Goal: Task Accomplishment & Management: Complete application form

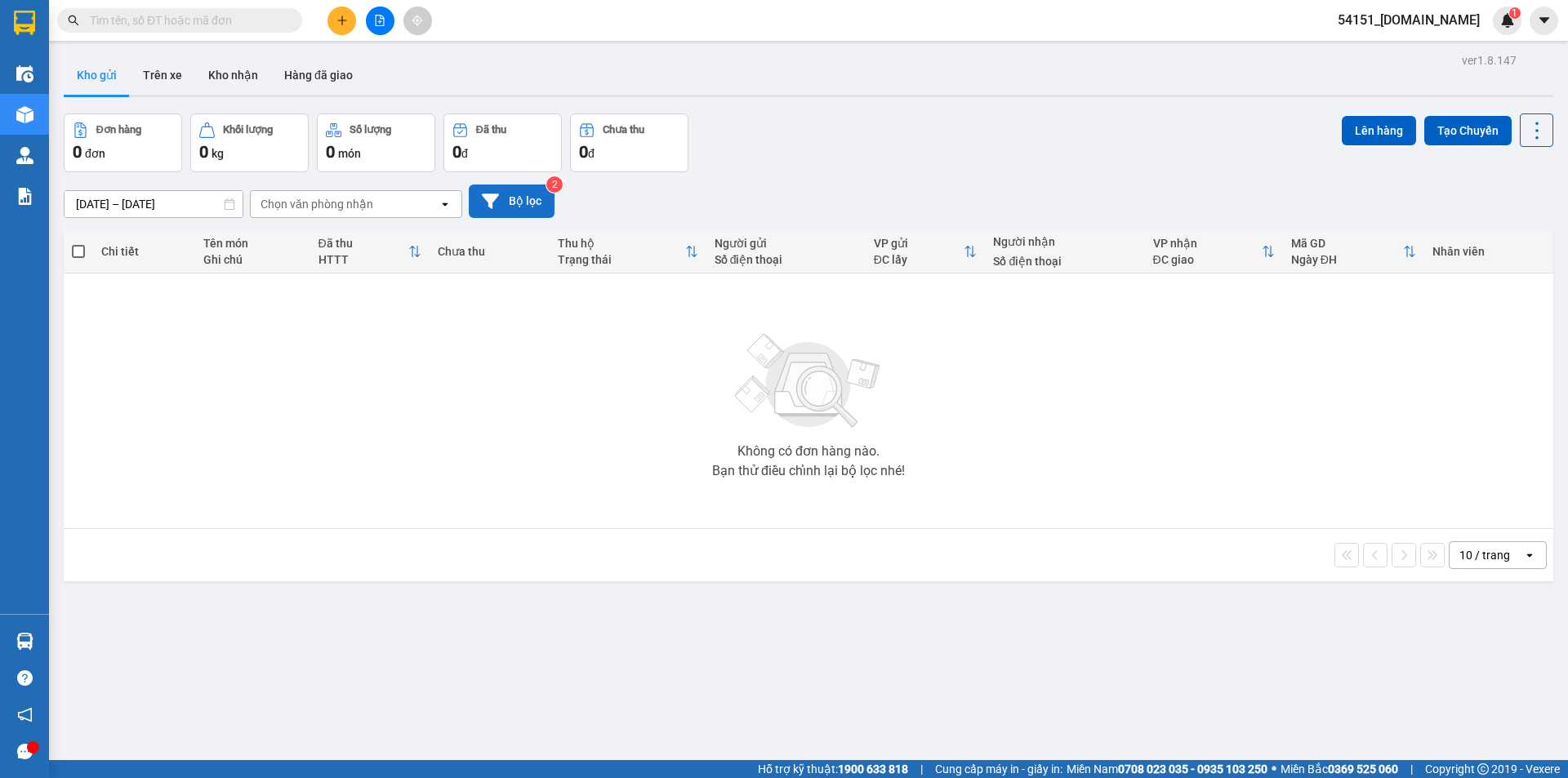
click at [515, 204] on button "Bộ lọc" at bounding box center [510, 201] width 86 height 34
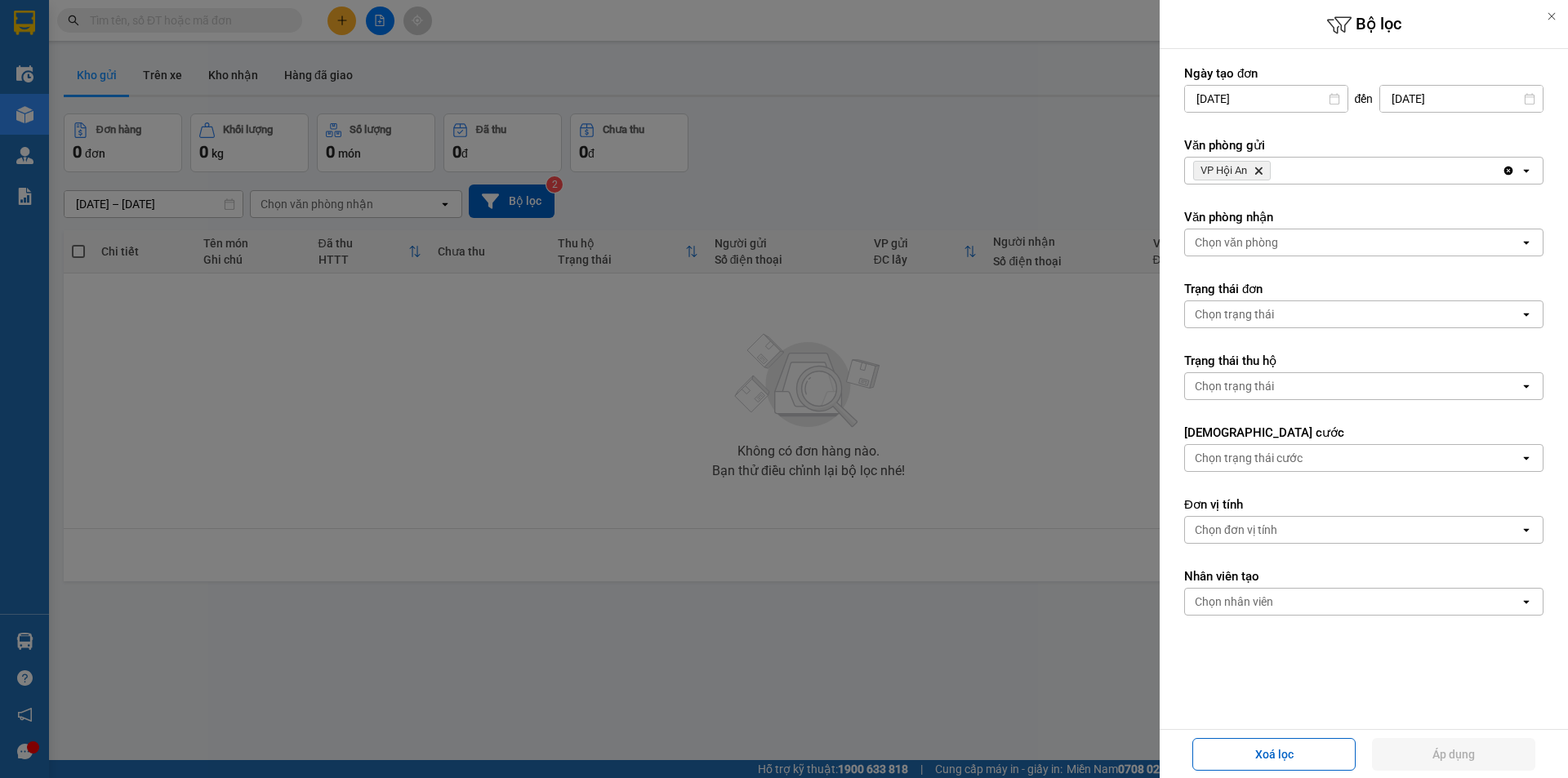
click at [1556, 17] on icon at bounding box center [1552, 16] width 12 height 12
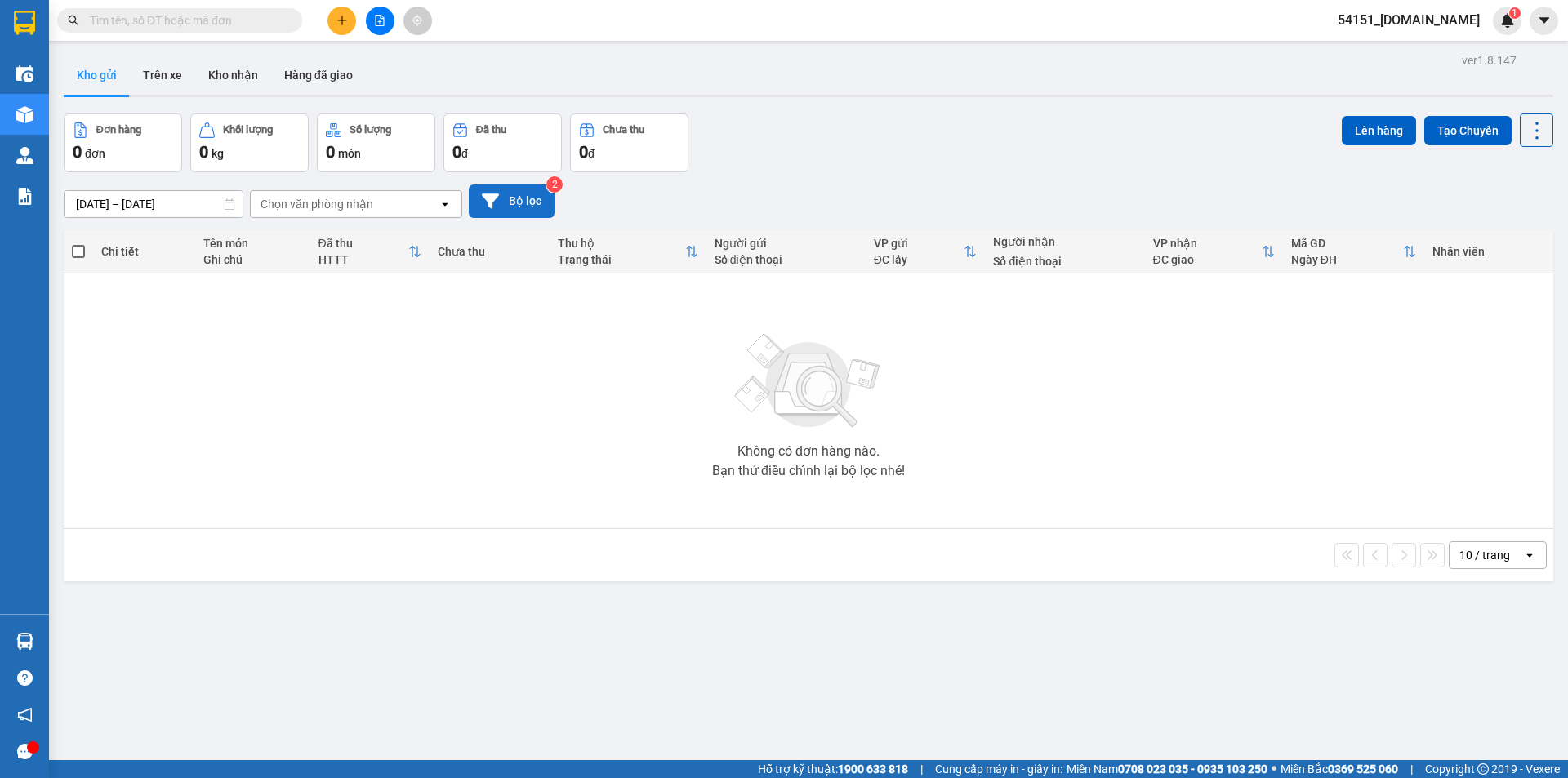
click at [506, 201] on button "Bộ lọc" at bounding box center [510, 201] width 86 height 34
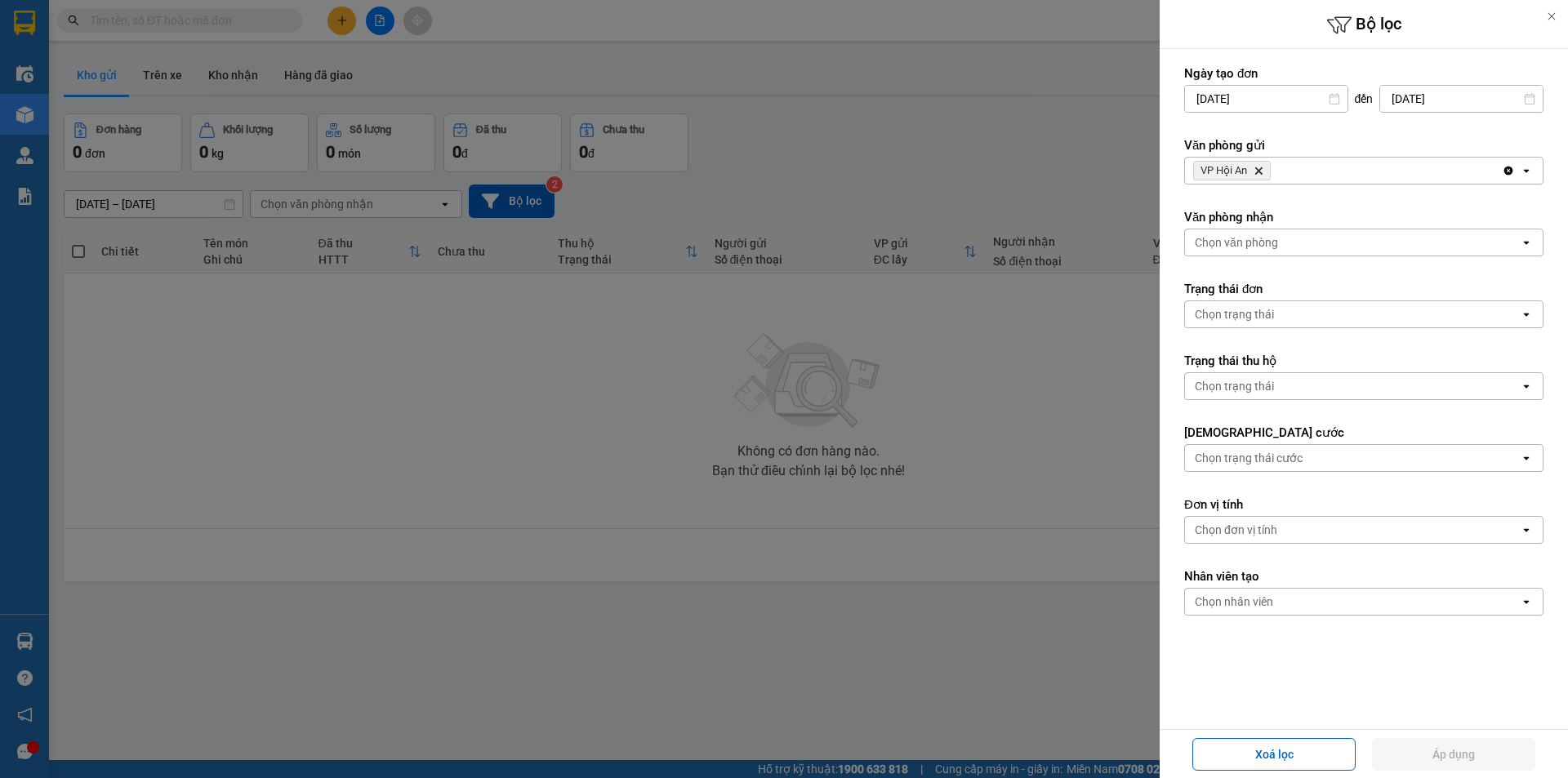
click at [1552, 13] on icon at bounding box center [1552, 16] width 12 height 12
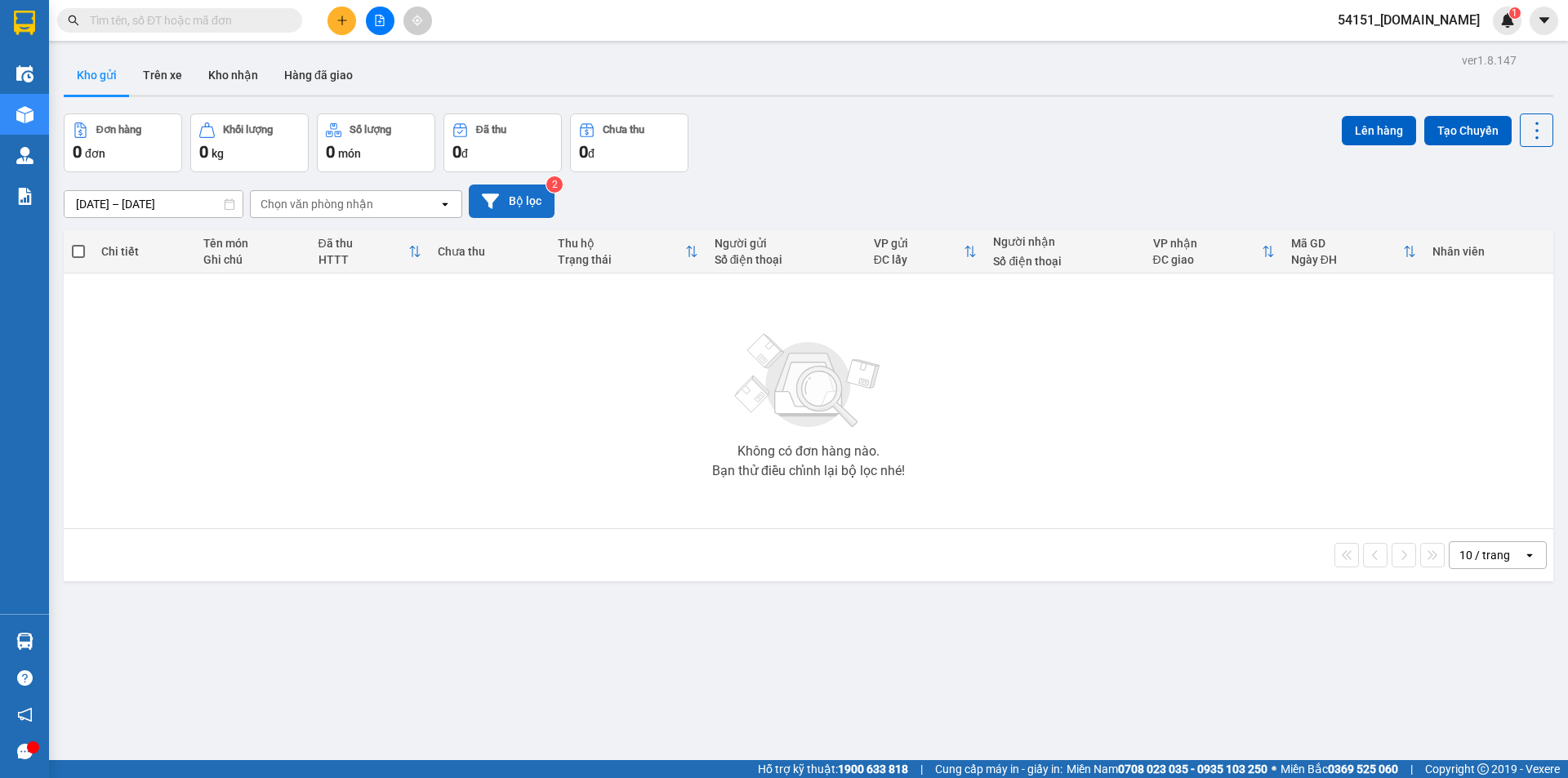
click at [515, 198] on button "Bộ lọc" at bounding box center [510, 201] width 86 height 34
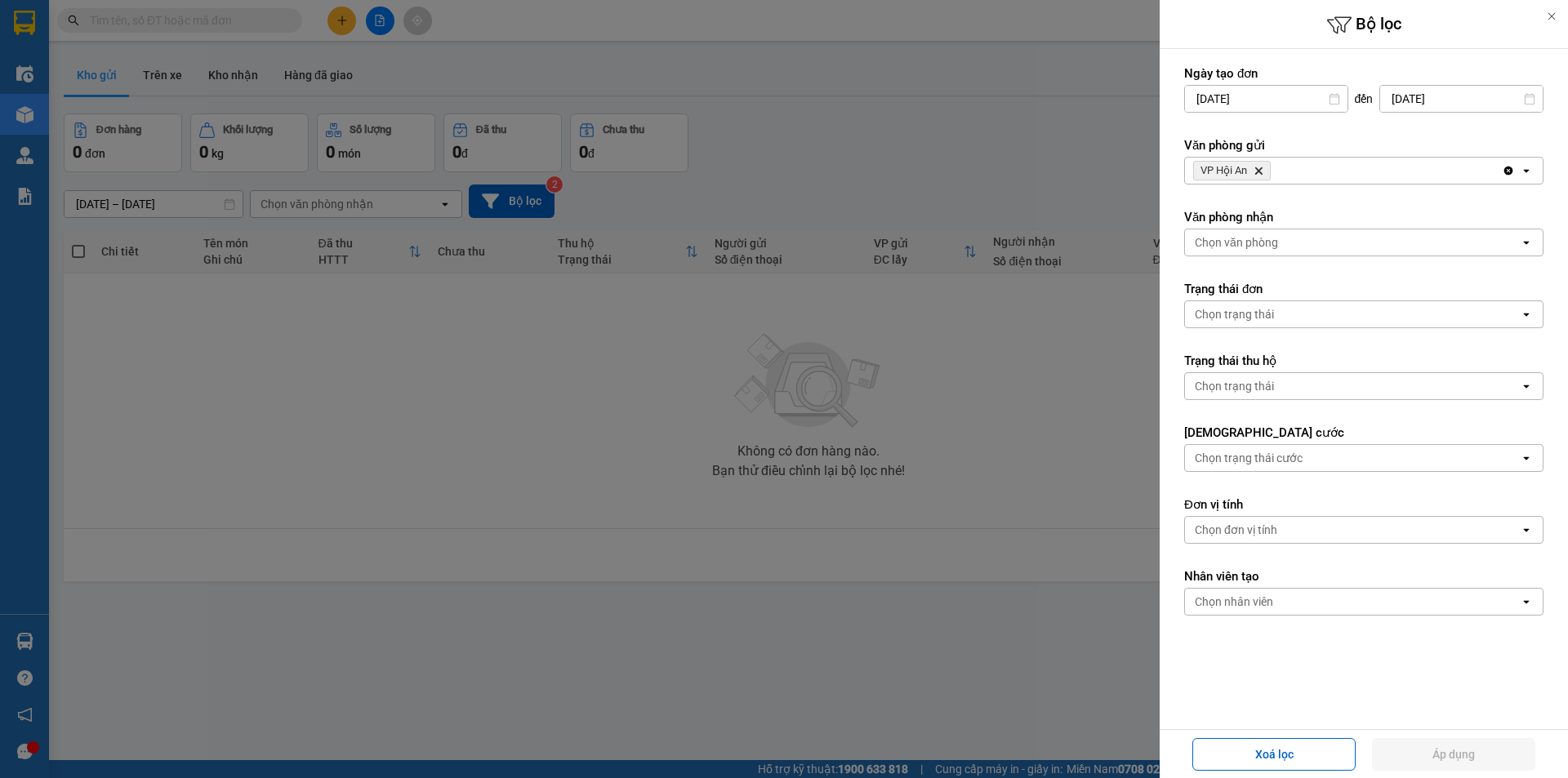
click at [1552, 10] on div at bounding box center [1552, 16] width 33 height 33
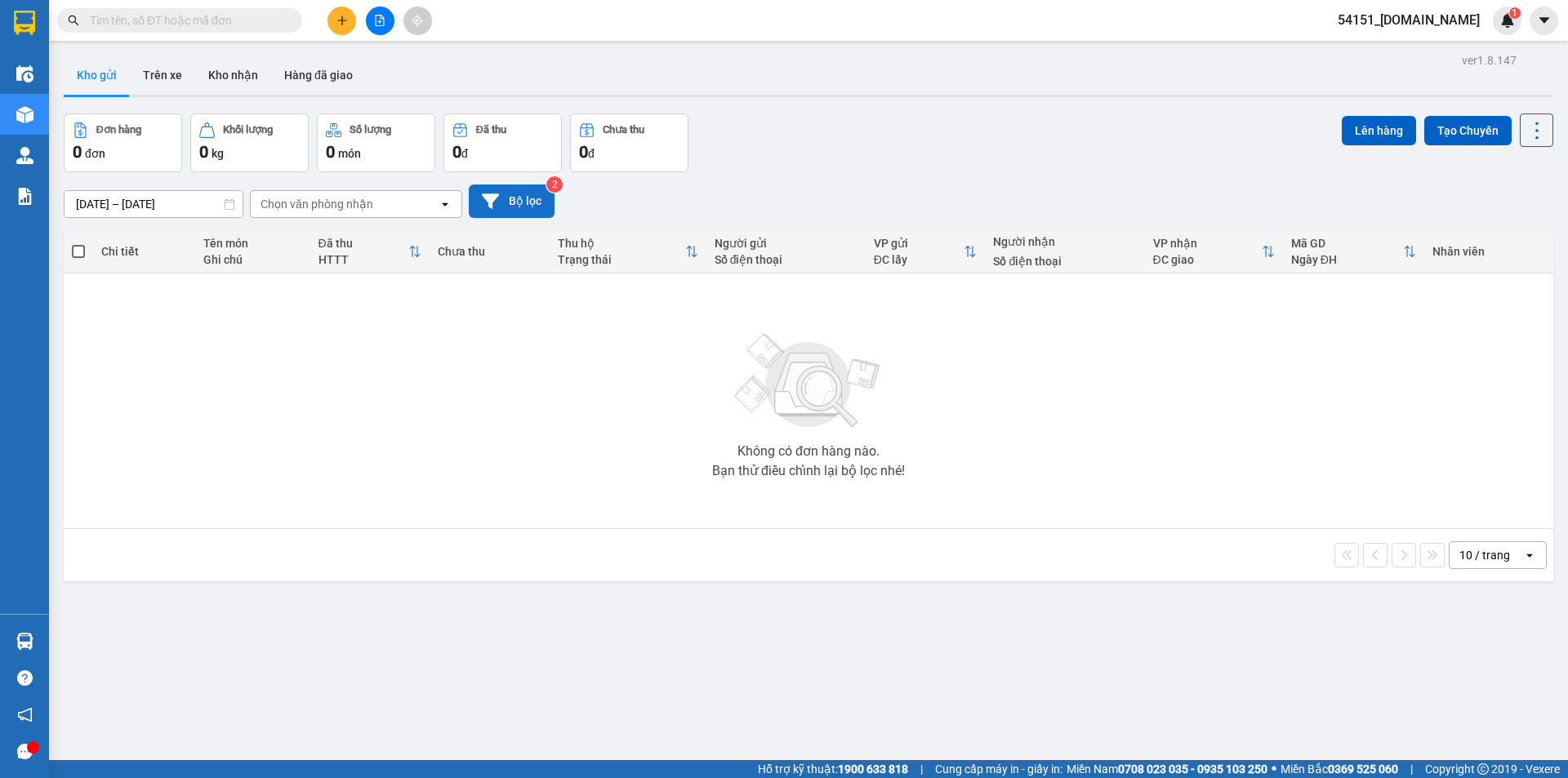
click at [509, 210] on button "Bộ lọc" at bounding box center [510, 201] width 86 height 34
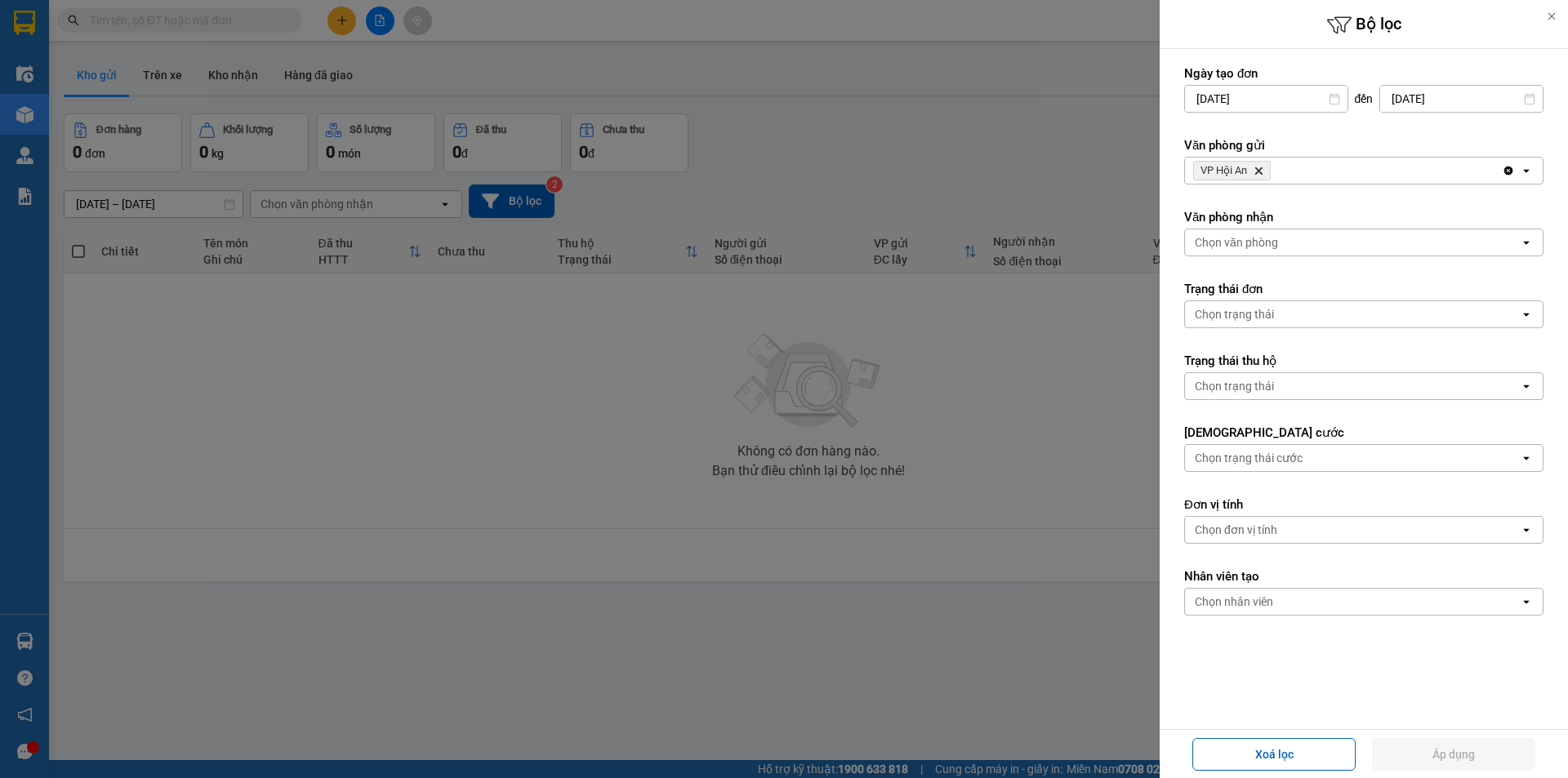
click at [1555, 13] on icon at bounding box center [1552, 16] width 12 height 12
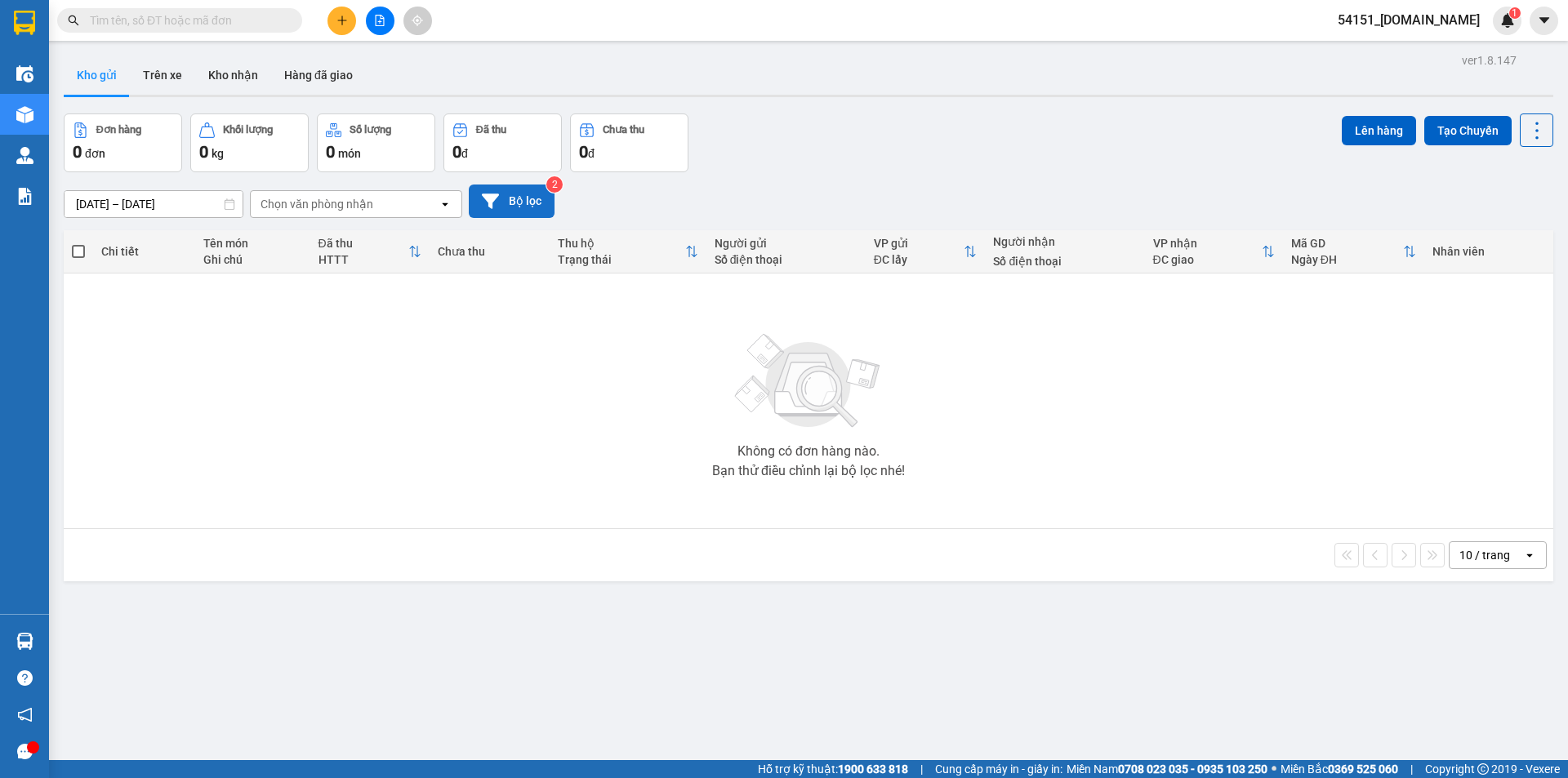
click at [535, 198] on button "Bộ lọc" at bounding box center [510, 201] width 86 height 34
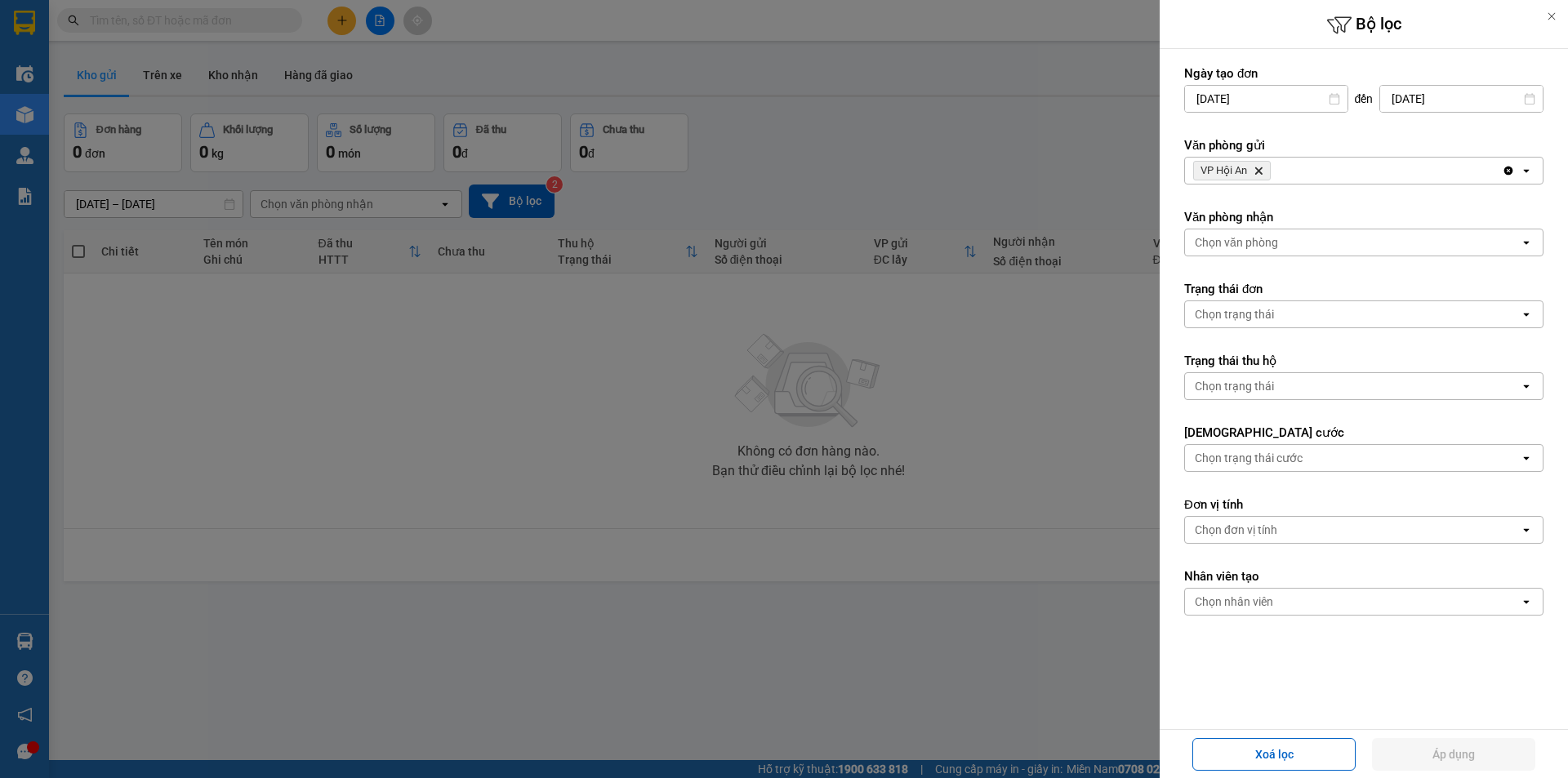
click at [1550, 19] on icon at bounding box center [1552, 16] width 12 height 12
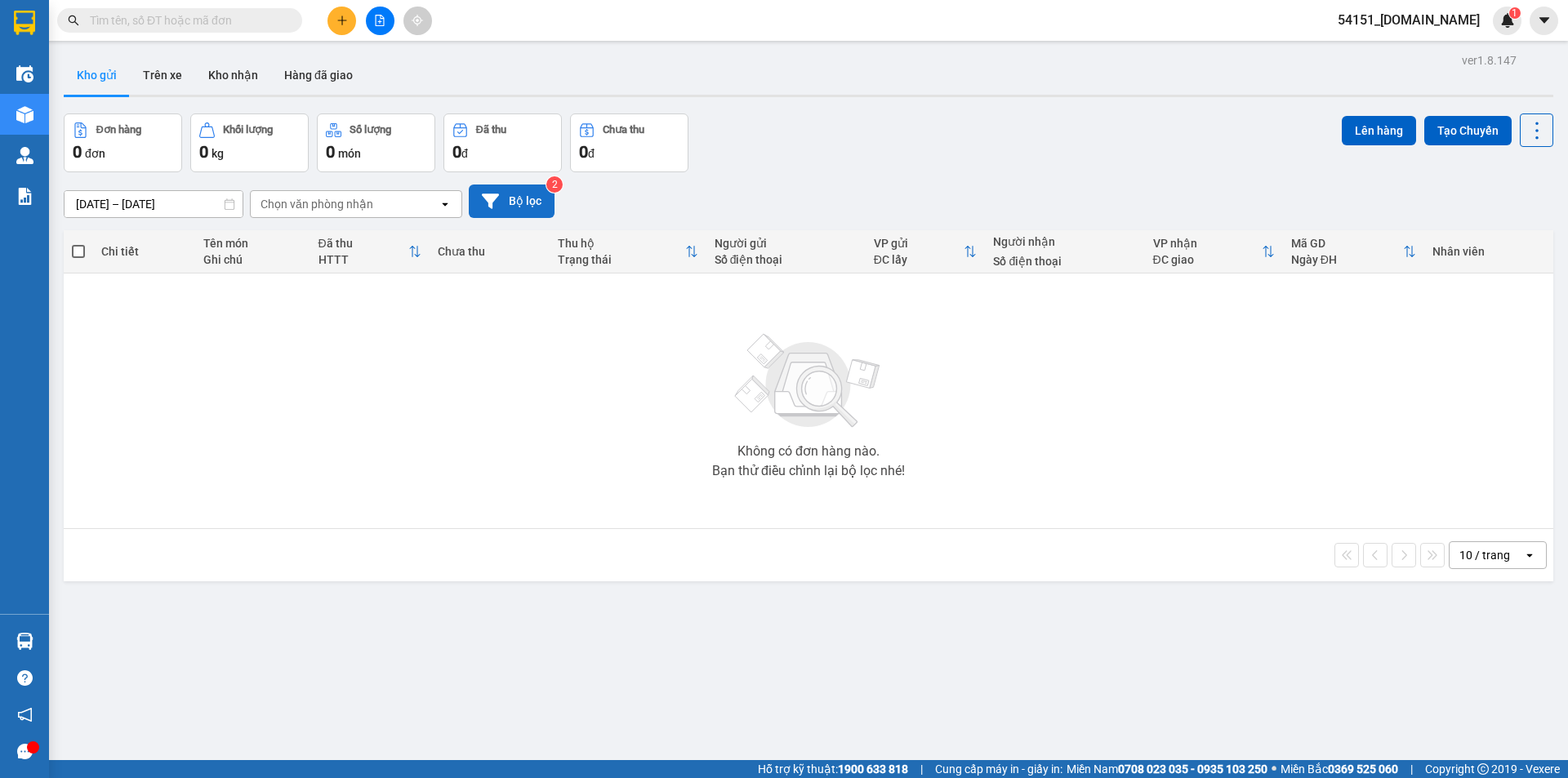
click at [521, 203] on button "Bộ lọc" at bounding box center [510, 201] width 86 height 34
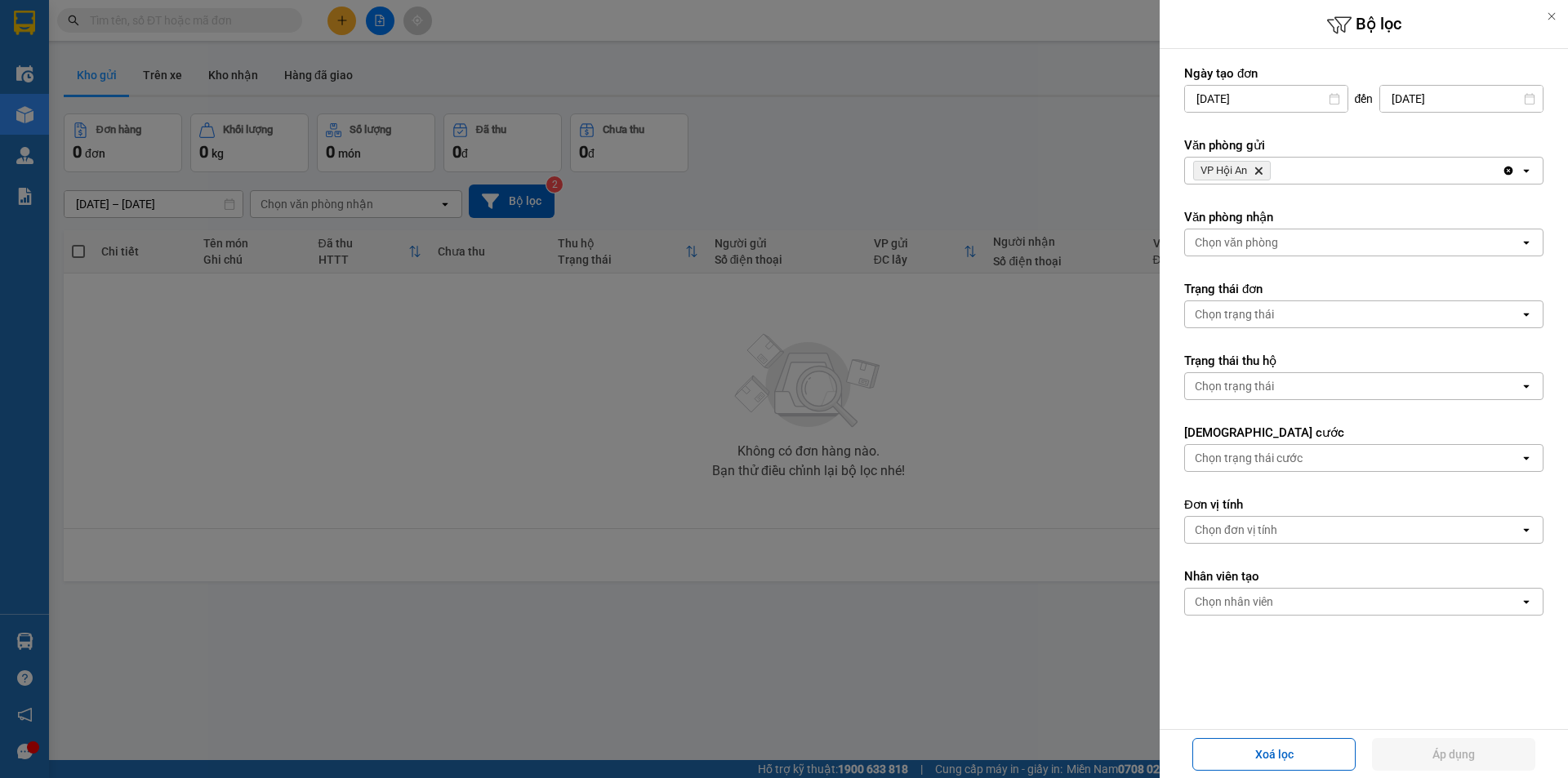
click at [959, 132] on div at bounding box center [784, 389] width 1568 height 778
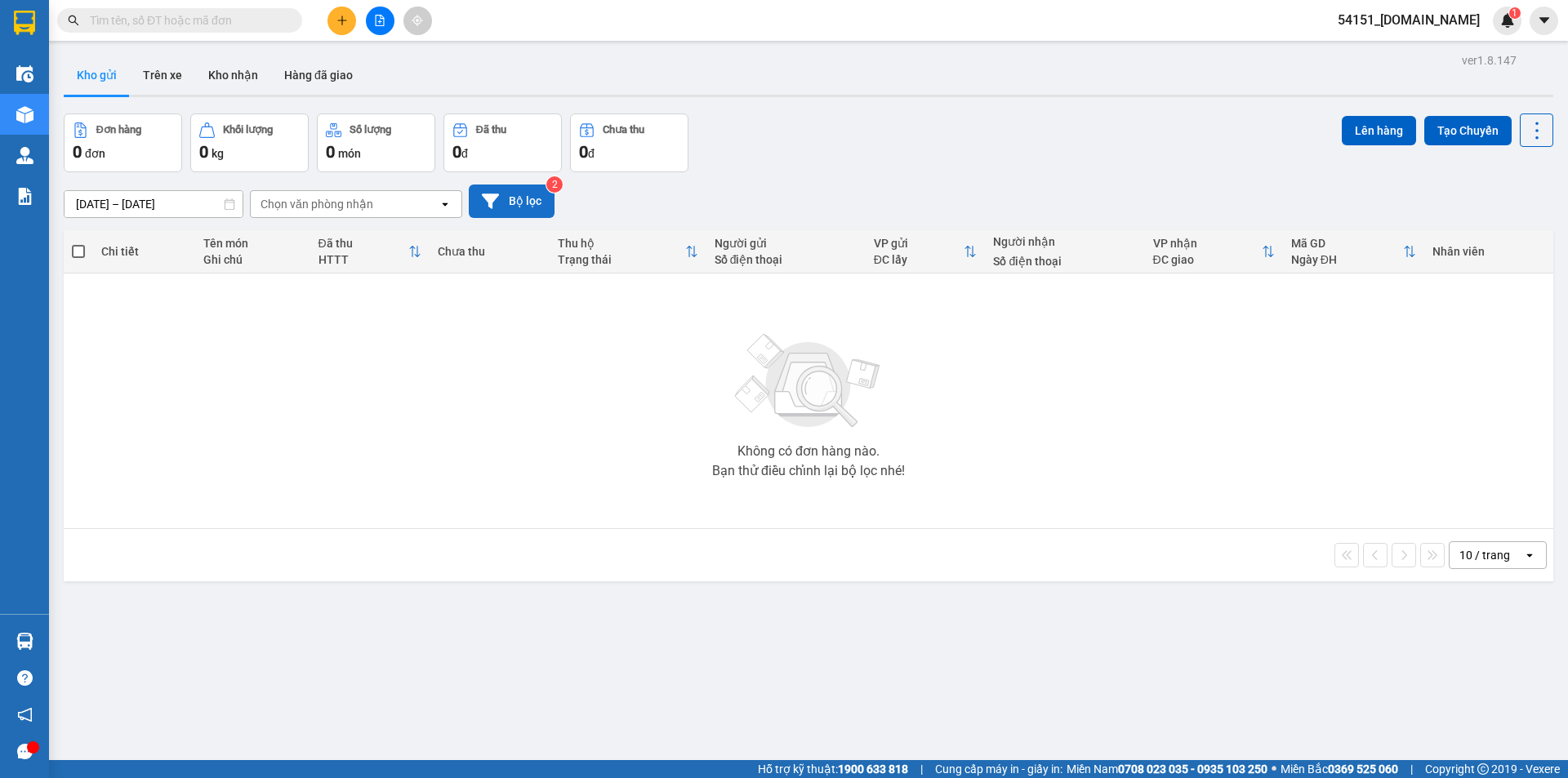
click at [521, 209] on button "Bộ lọc" at bounding box center [510, 201] width 86 height 34
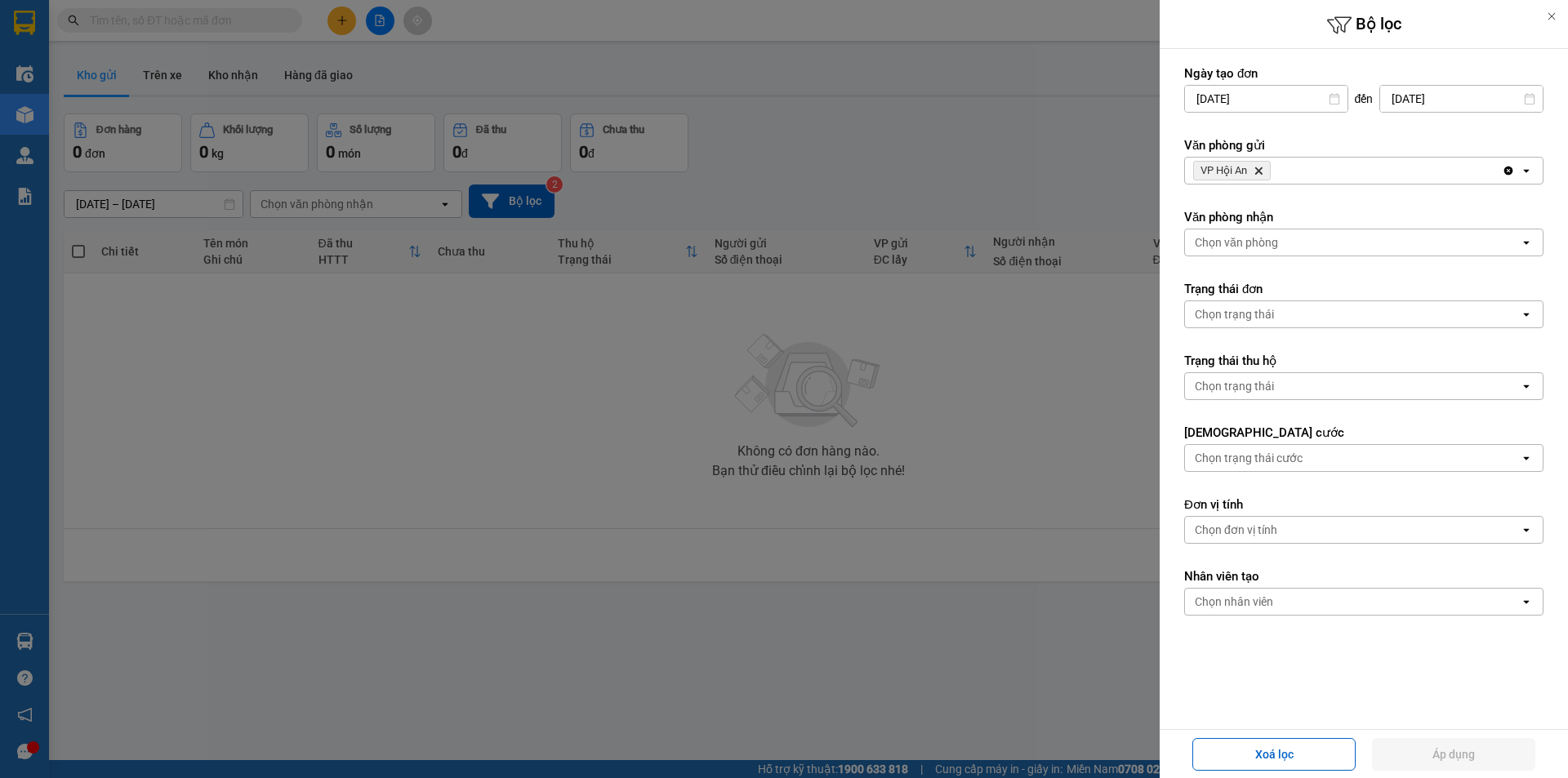
click at [1044, 455] on div at bounding box center [784, 389] width 1568 height 778
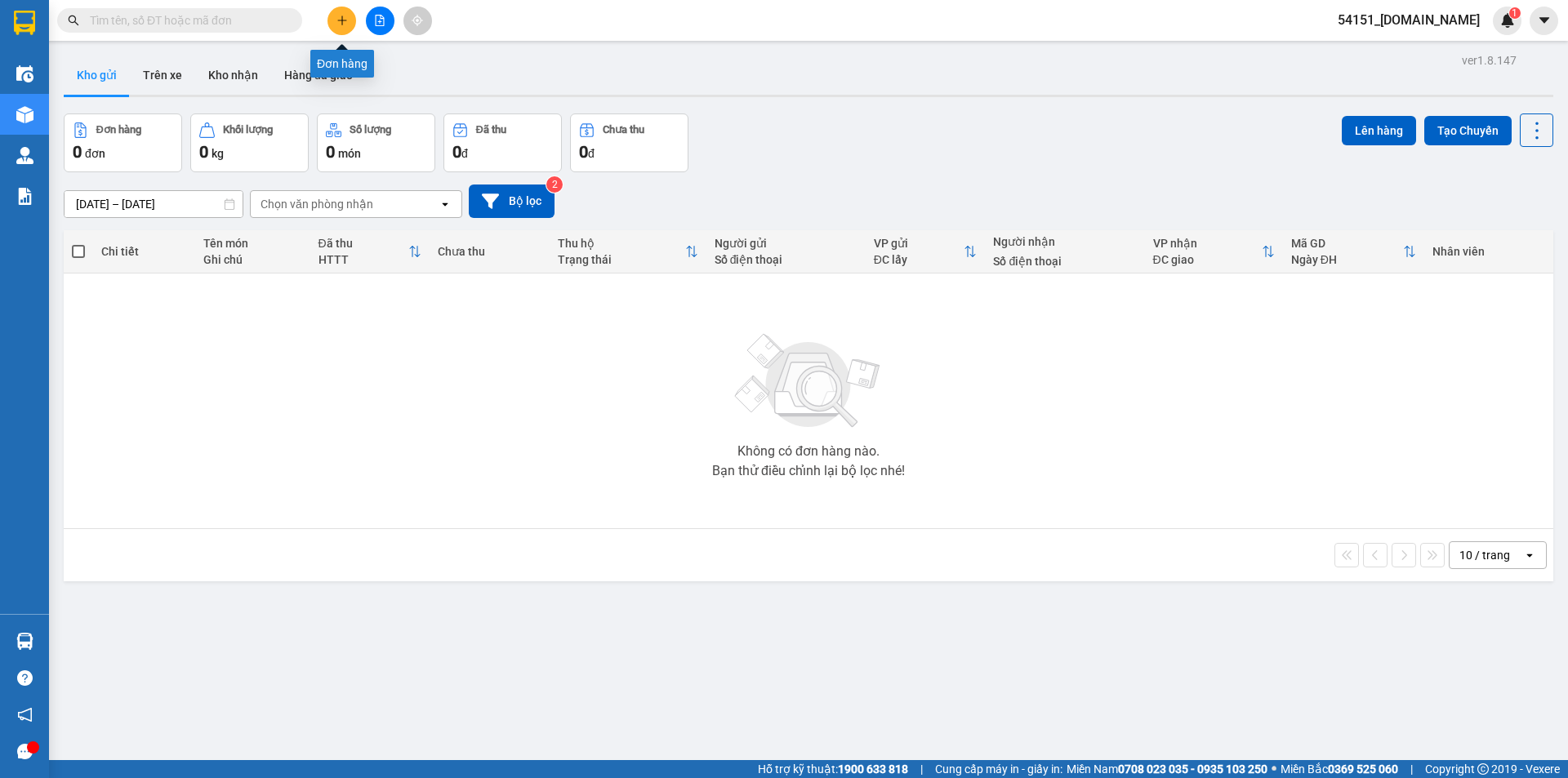
click at [349, 17] on button at bounding box center [342, 21] width 29 height 29
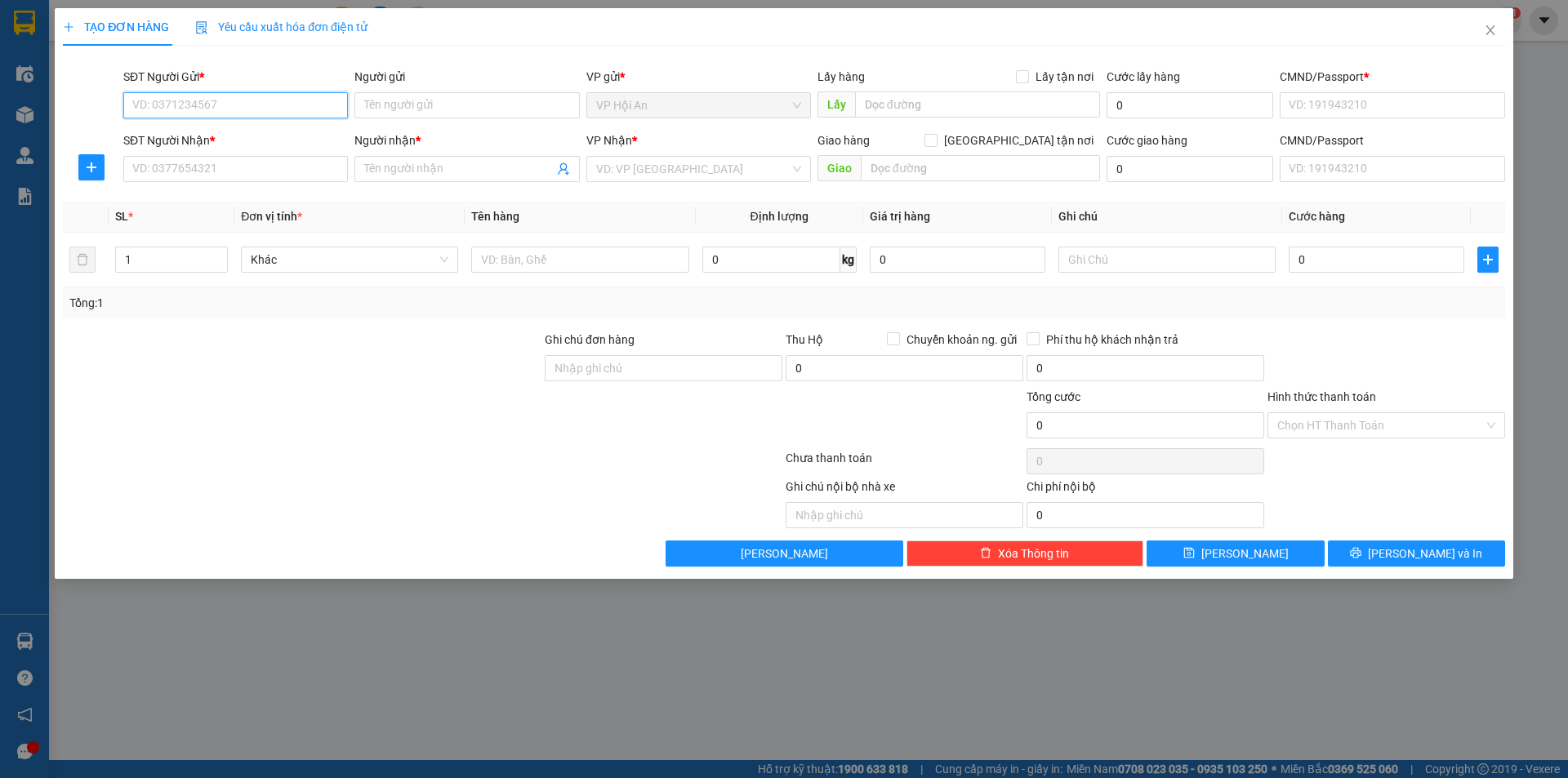
click at [286, 106] on input "SĐT Người Gửi *" at bounding box center [236, 105] width 225 height 26
click at [287, 106] on input "SĐT Người Gửi *" at bounding box center [236, 105] width 225 height 26
click at [262, 165] on input "SĐT Người Nhận *" at bounding box center [236, 168] width 225 height 26
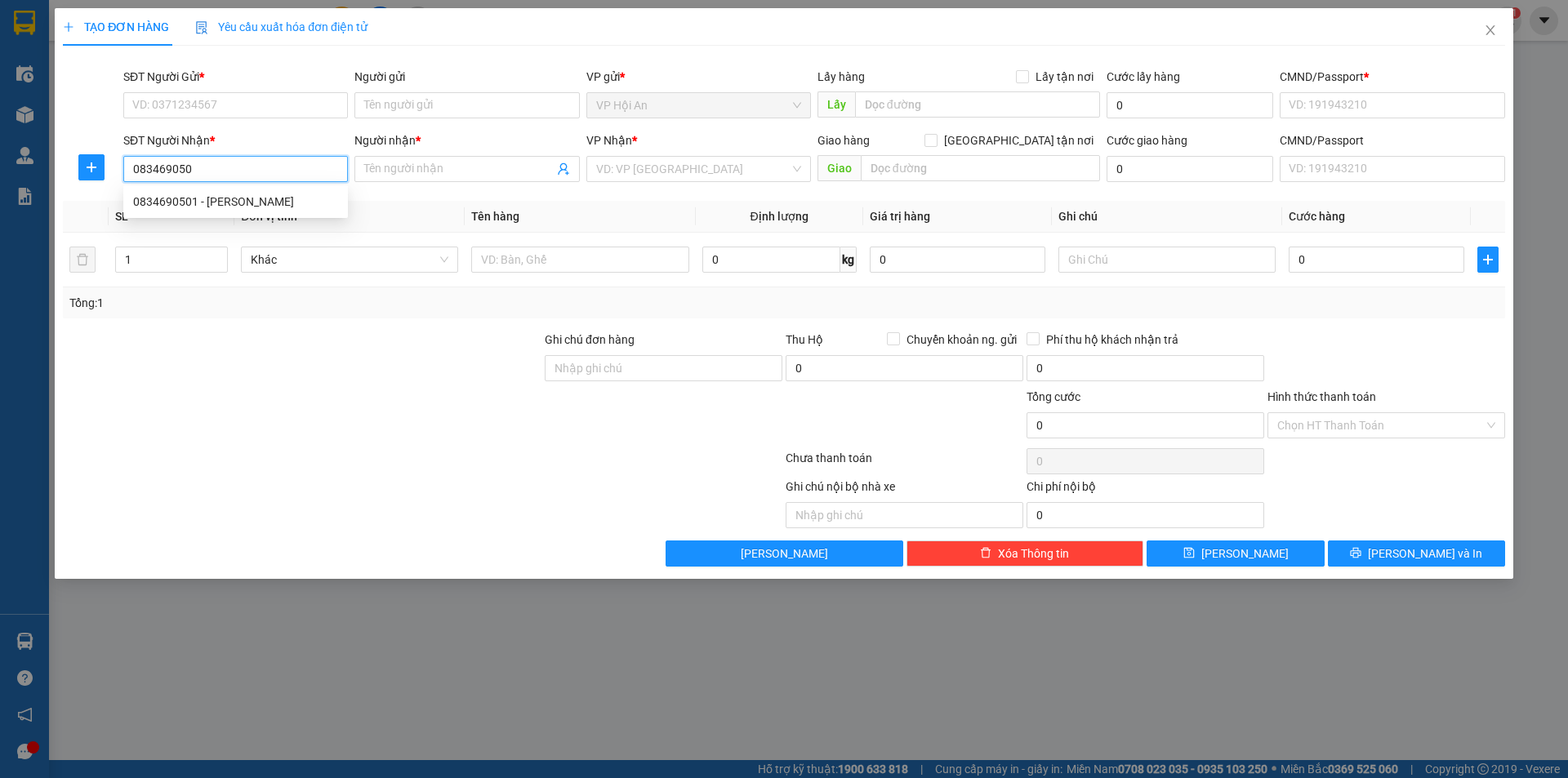
type input "0834690501"
click at [255, 200] on div "0834690501 - [PERSON_NAME]" at bounding box center [235, 201] width 205 height 18
type input "[PERSON_NAME]"
type input "VP HK Sapa"
type input "123456789"
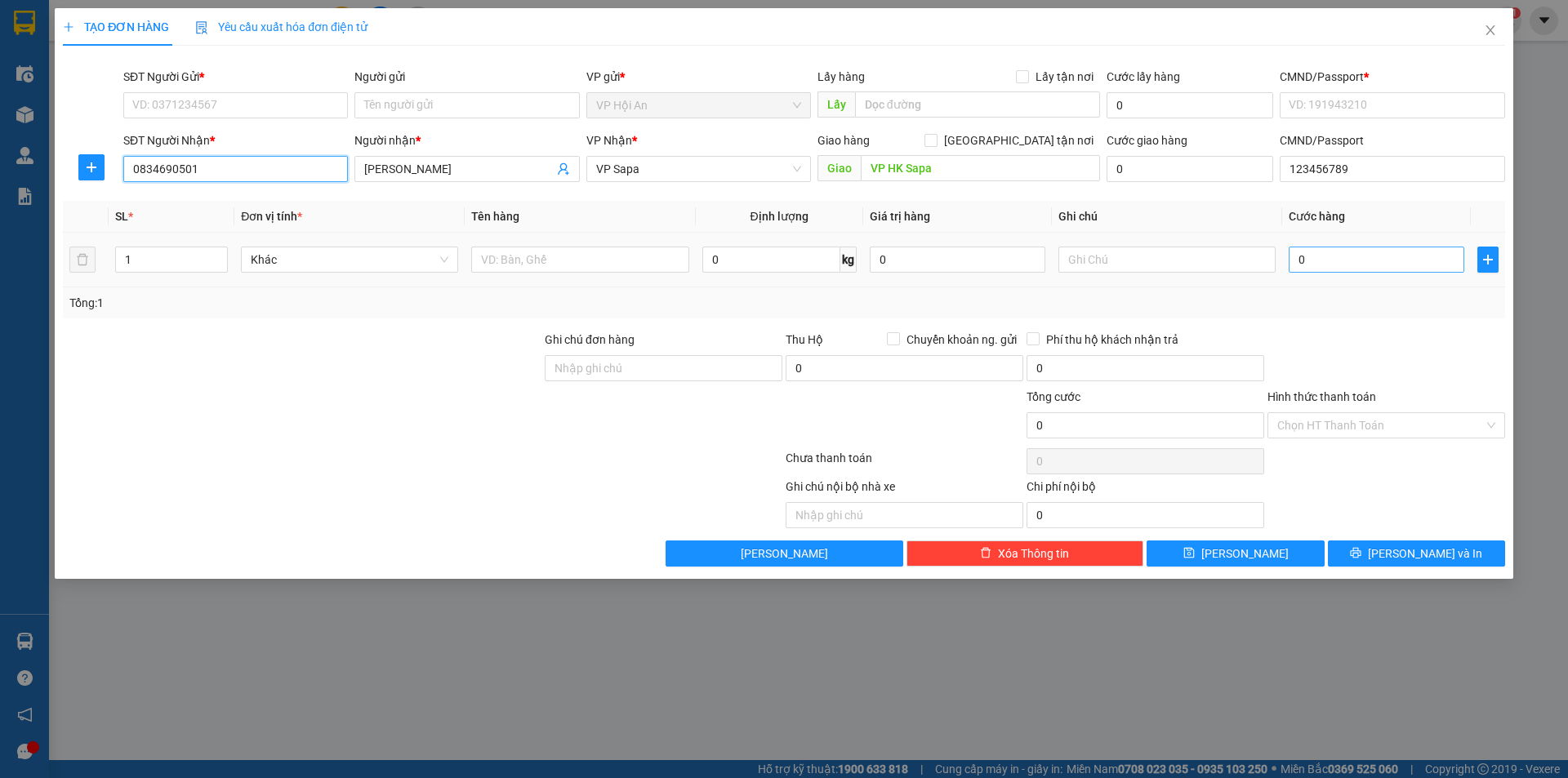
type input "0834690501"
click at [1355, 262] on input "0" at bounding box center [1376, 259] width 176 height 26
click at [236, 105] on input "SĐT Người Gửi *" at bounding box center [236, 105] width 225 height 26
click at [234, 111] on input "SĐT Người Gửi *" at bounding box center [236, 105] width 225 height 26
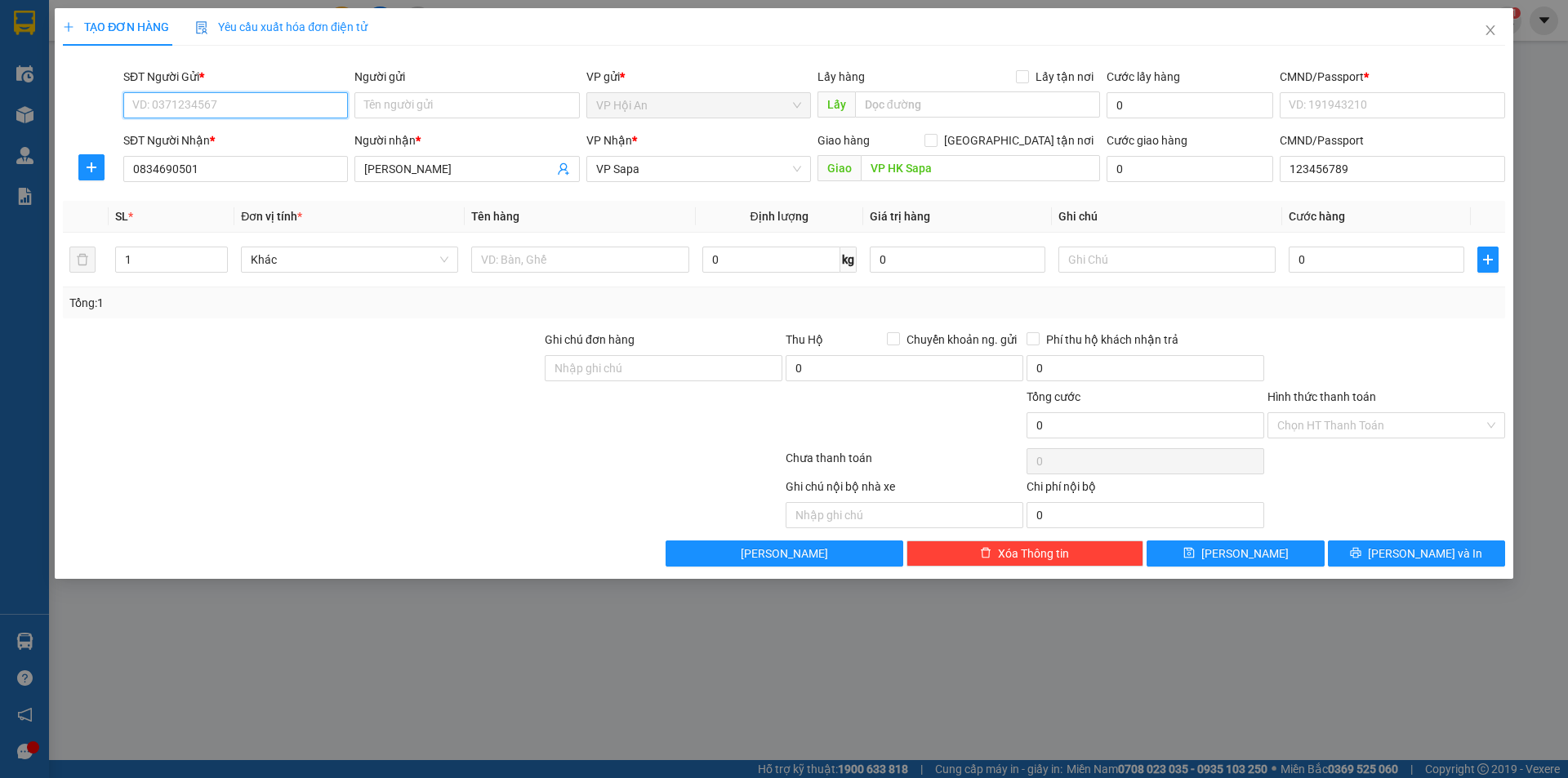
click at [277, 106] on input "SĐT Người Gửi *" at bounding box center [236, 105] width 225 height 26
click at [277, 104] on input "SĐT Người Gửi *" at bounding box center [236, 105] width 225 height 26
click at [260, 138] on div "0945911414 - ĐL Diễm" at bounding box center [235, 138] width 205 height 18
type input "0945911414"
type input "ĐL Diễm"
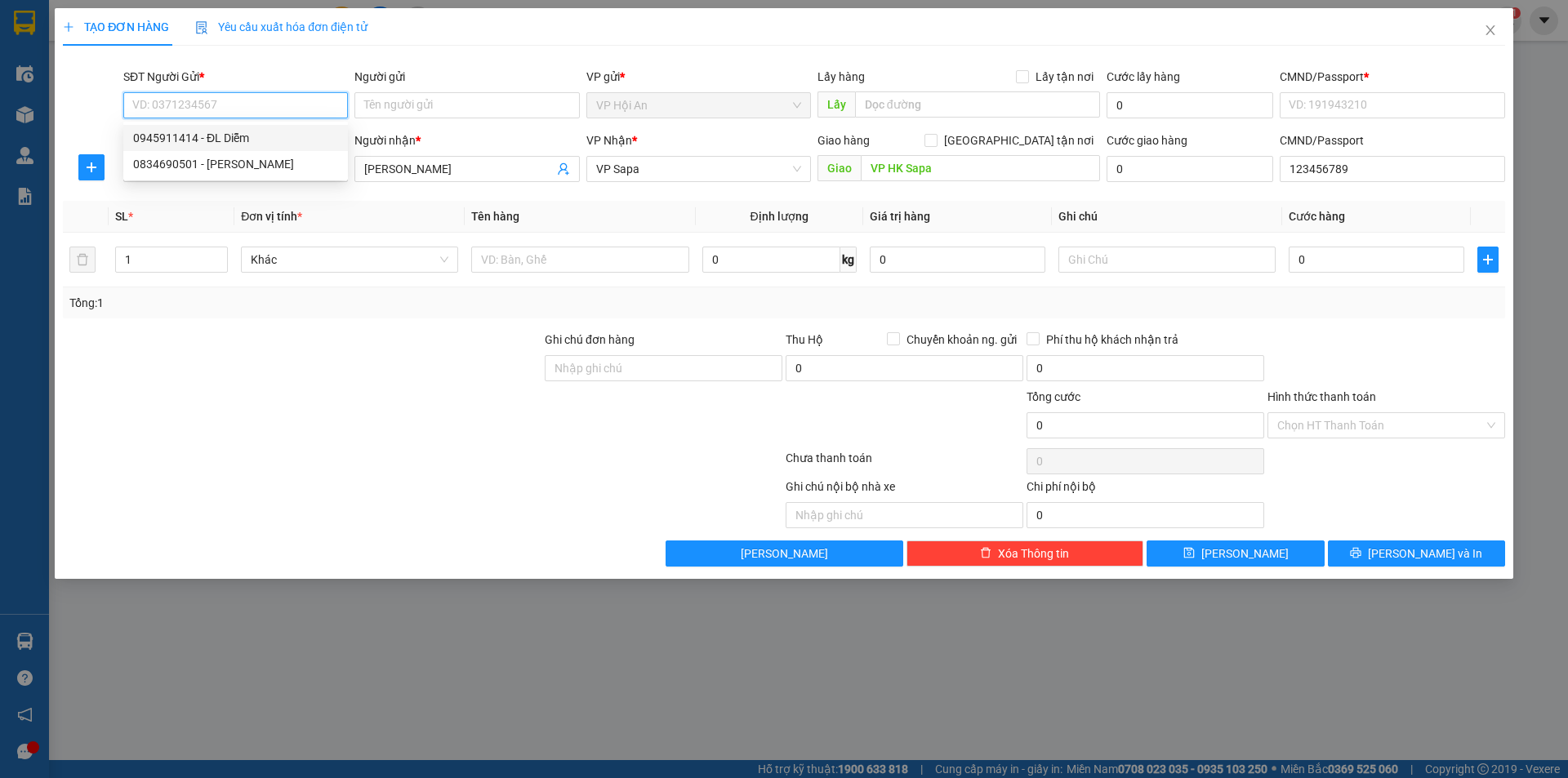
type input "876466"
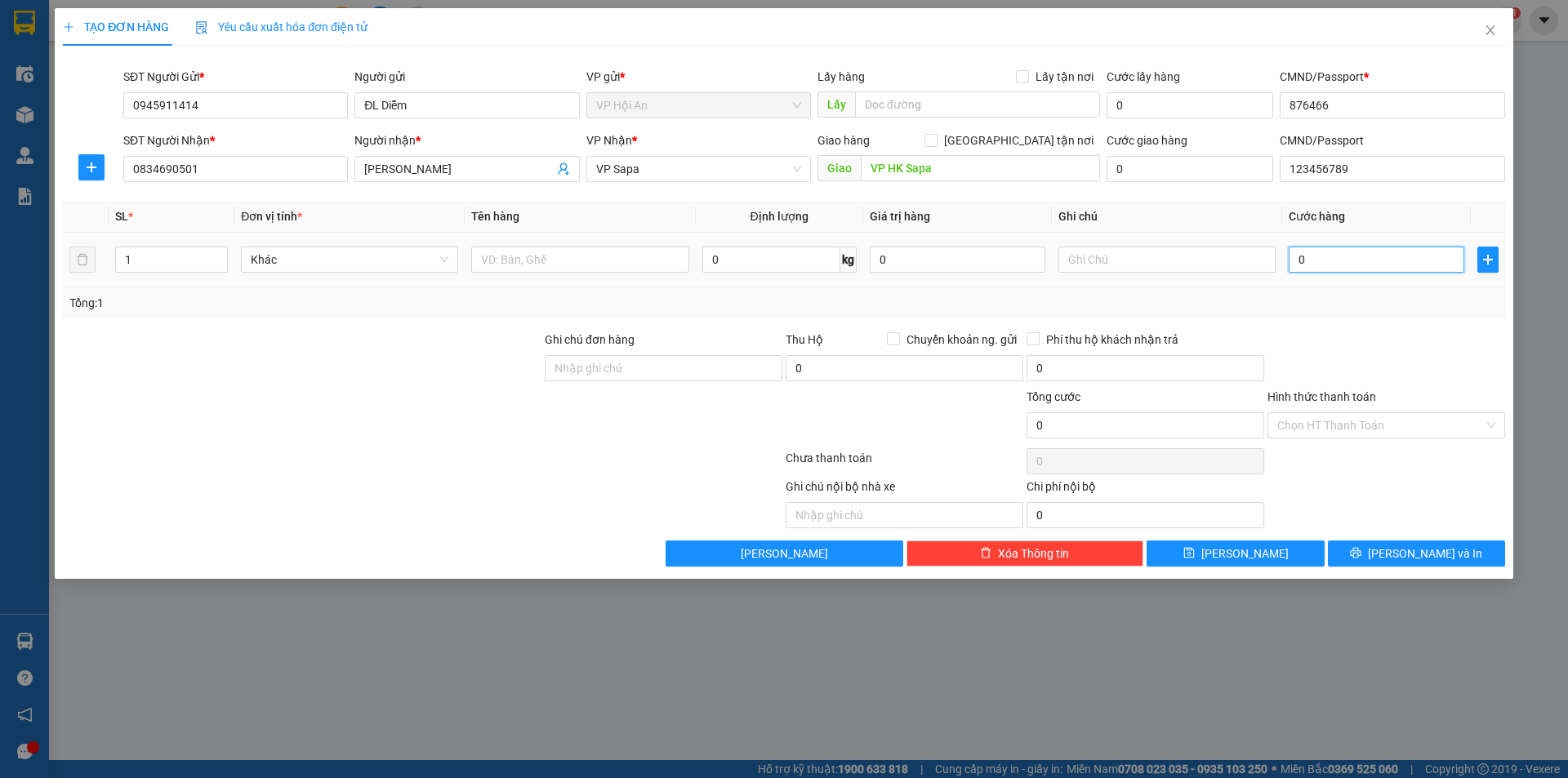
click at [1331, 252] on input "0" at bounding box center [1376, 259] width 176 height 26
click at [316, 273] on div "Khác" at bounding box center [350, 260] width 217 height 33
click at [1417, 265] on input "0" at bounding box center [1376, 259] width 176 height 26
click at [669, 380] on input "Ghi chú đơn hàng" at bounding box center [662, 367] width 237 height 26
paste input "ô"
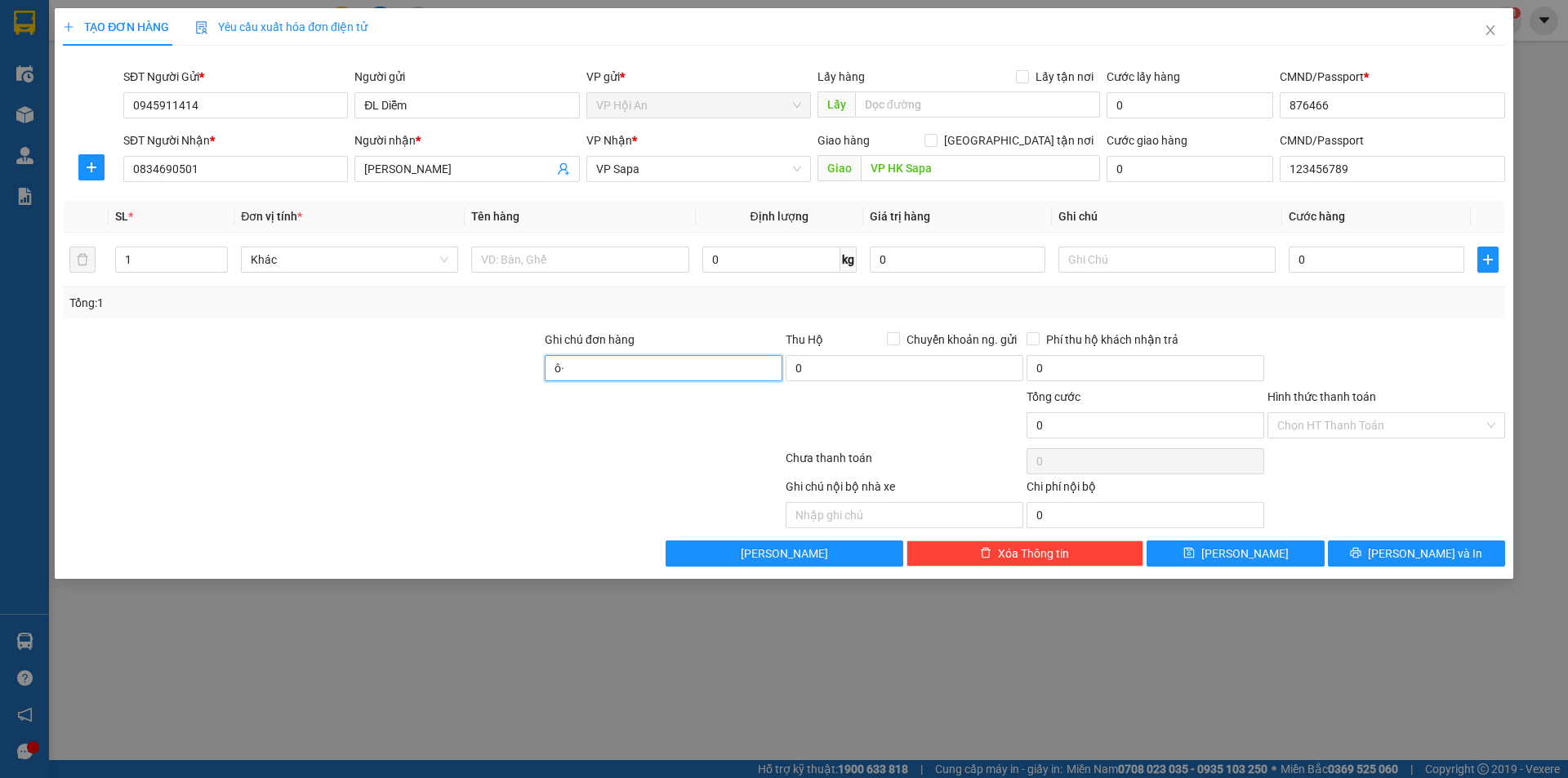
type input "·"
click at [676, 376] on input "·" at bounding box center [662, 367] width 237 height 26
paste input "ô"
type input "·"
click at [609, 376] on input "·" at bounding box center [662, 367] width 237 height 26
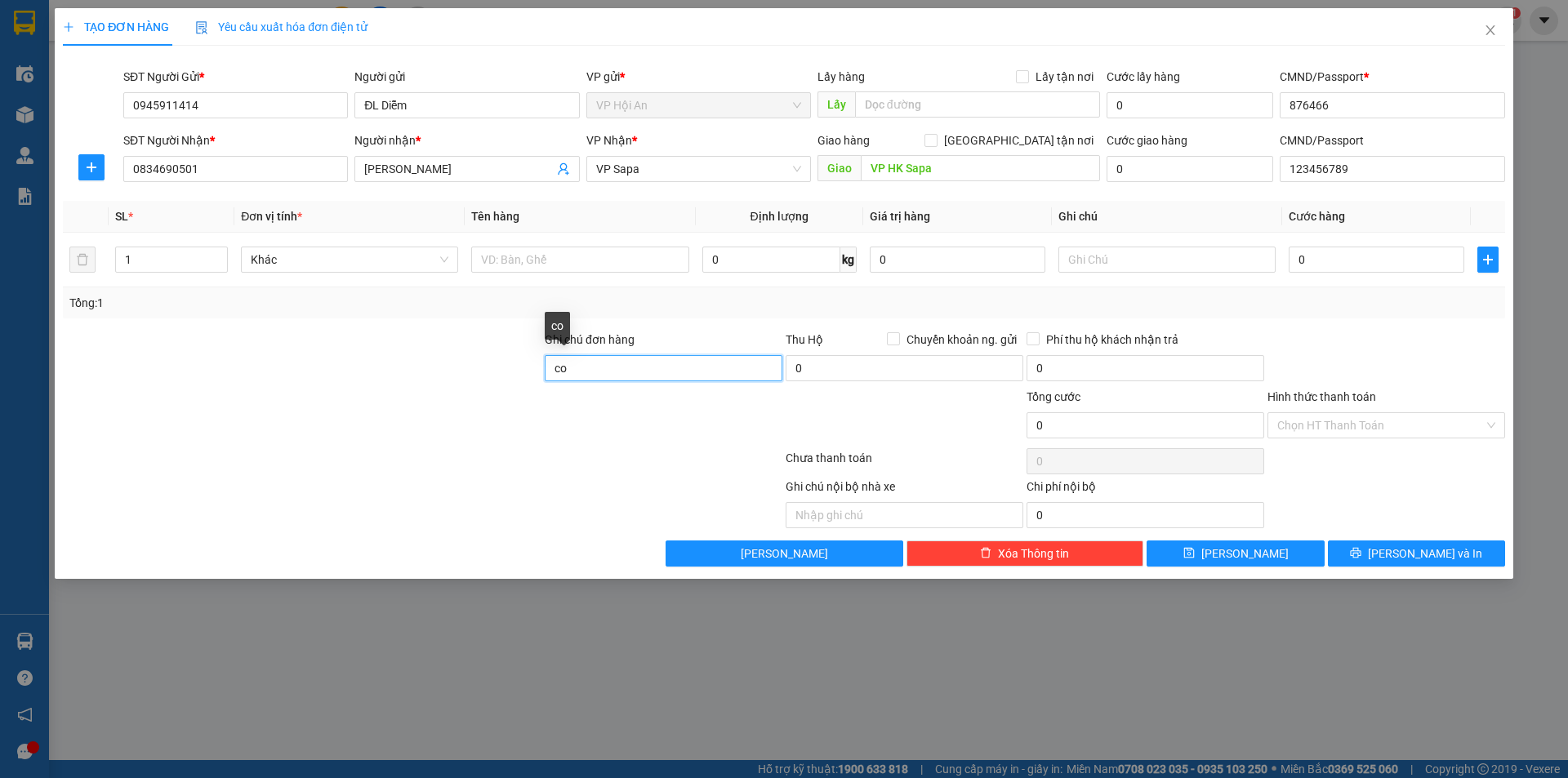
type input "c"
click at [635, 369] on input "Ghi chú đơn hàng" at bounding box center [662, 367] width 237 height 26
paste input "ô"
type input "ô"
click at [636, 365] on input "Ghi chú đơn hàng" at bounding box center [662, 367] width 237 height 26
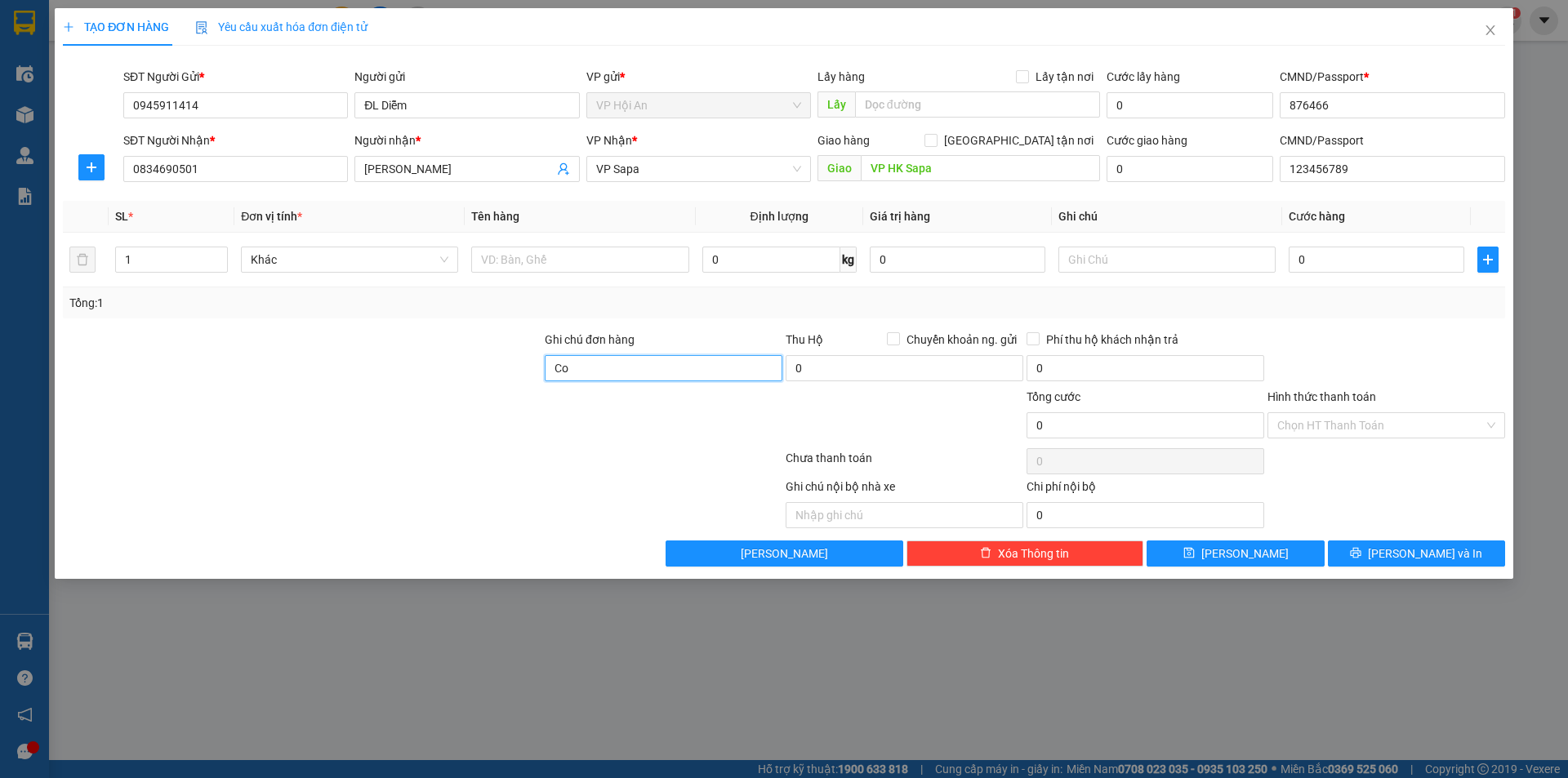
type input "C"
type input "c"
click at [584, 368] on input "Ghi chú đơn hàng" at bounding box center [662, 367] width 237 height 26
paste input "ô"
type input "ô"
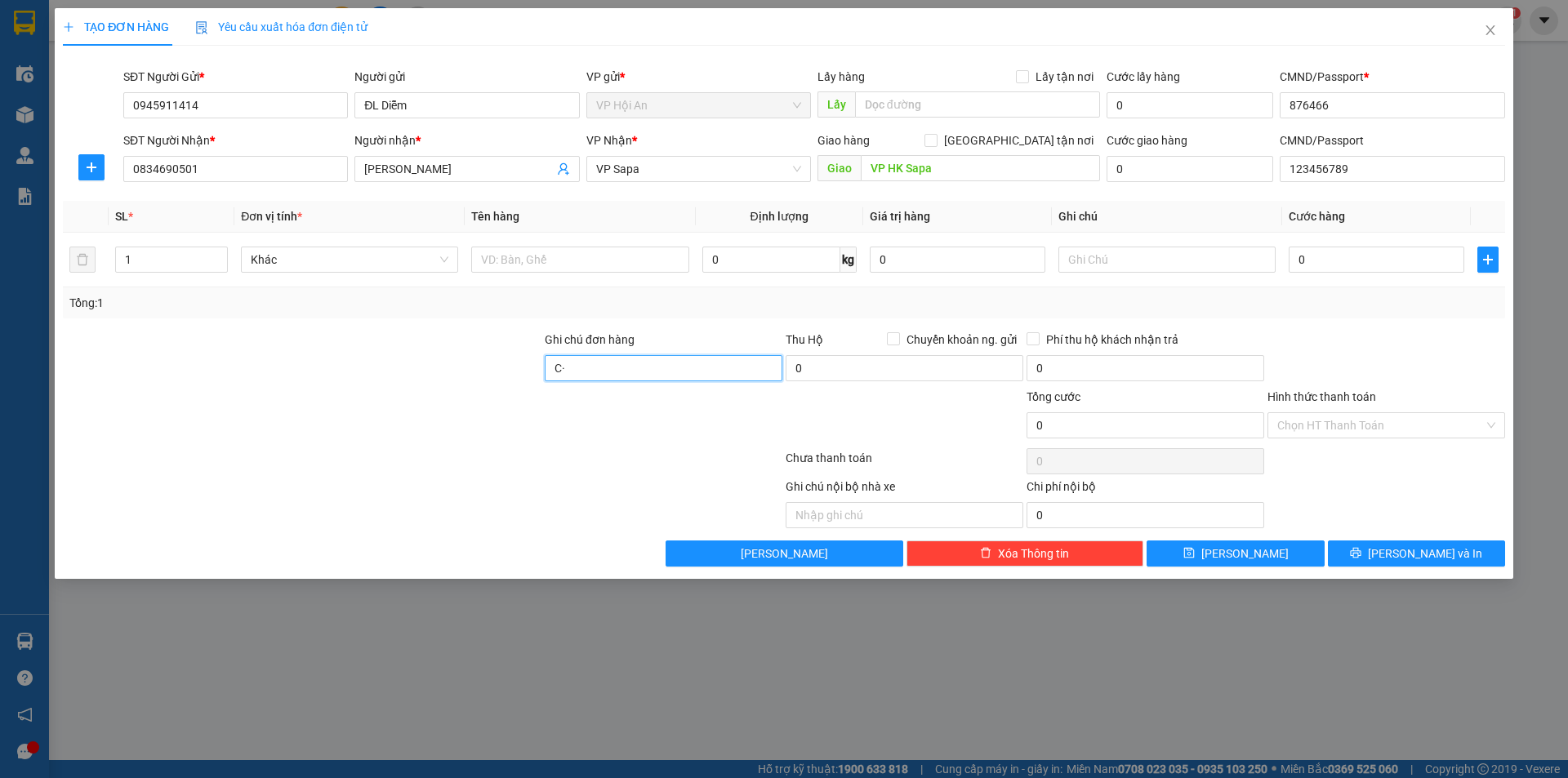
paste input "ô"
paste input "ơ"
paste input "ợ"
paste input "Đ"
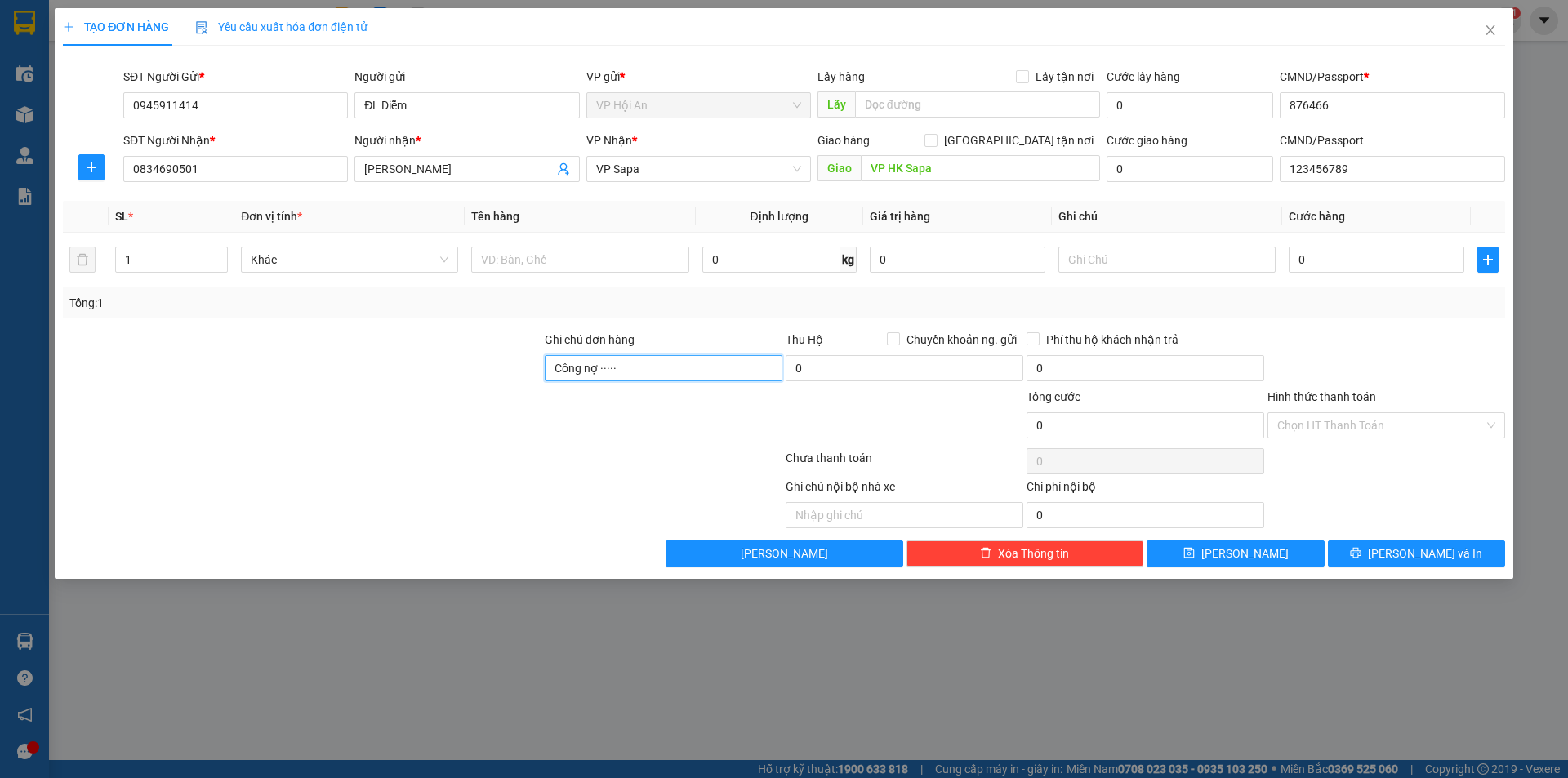
paste input "Đ"
paste input "ại"
paste input "ý"
click at [663, 367] on input "Công nợ Đại lý·······" at bounding box center [662, 367] width 237 height 26
drag, startPoint x: 660, startPoint y: 456, endPoint x: 623, endPoint y: 492, distance: 51.6
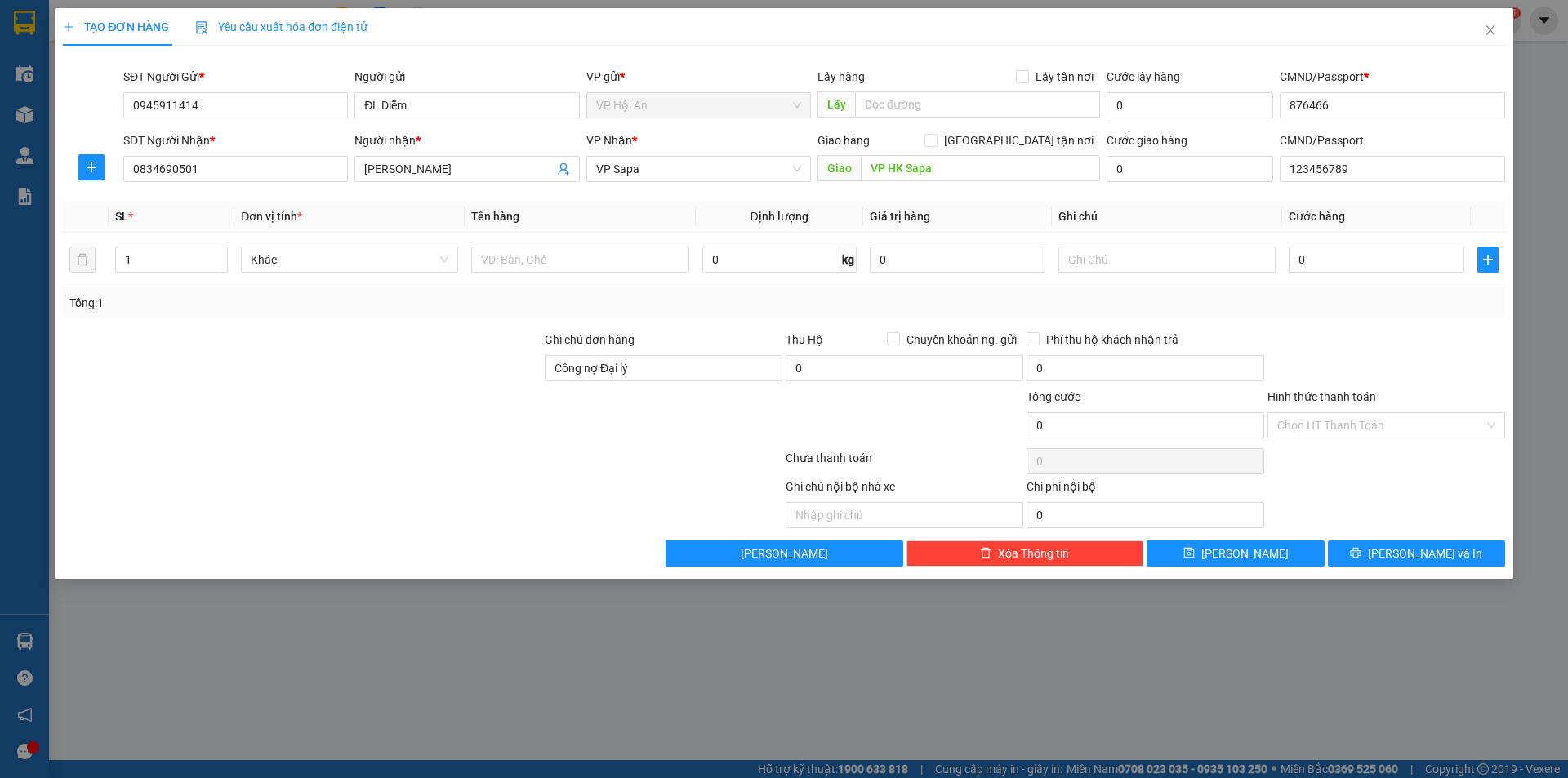
click at [660, 455] on div at bounding box center [423, 462] width 723 height 33
click at [621, 364] on input "Công nợ Đại lý" at bounding box center [662, 367] width 237 height 26
type input "Công nợ [GEOGRAPHIC_DATA]"
click at [1344, 257] on input "0" at bounding box center [1376, 259] width 176 height 26
click at [1486, 253] on icon "plus" at bounding box center [1487, 260] width 13 height 13
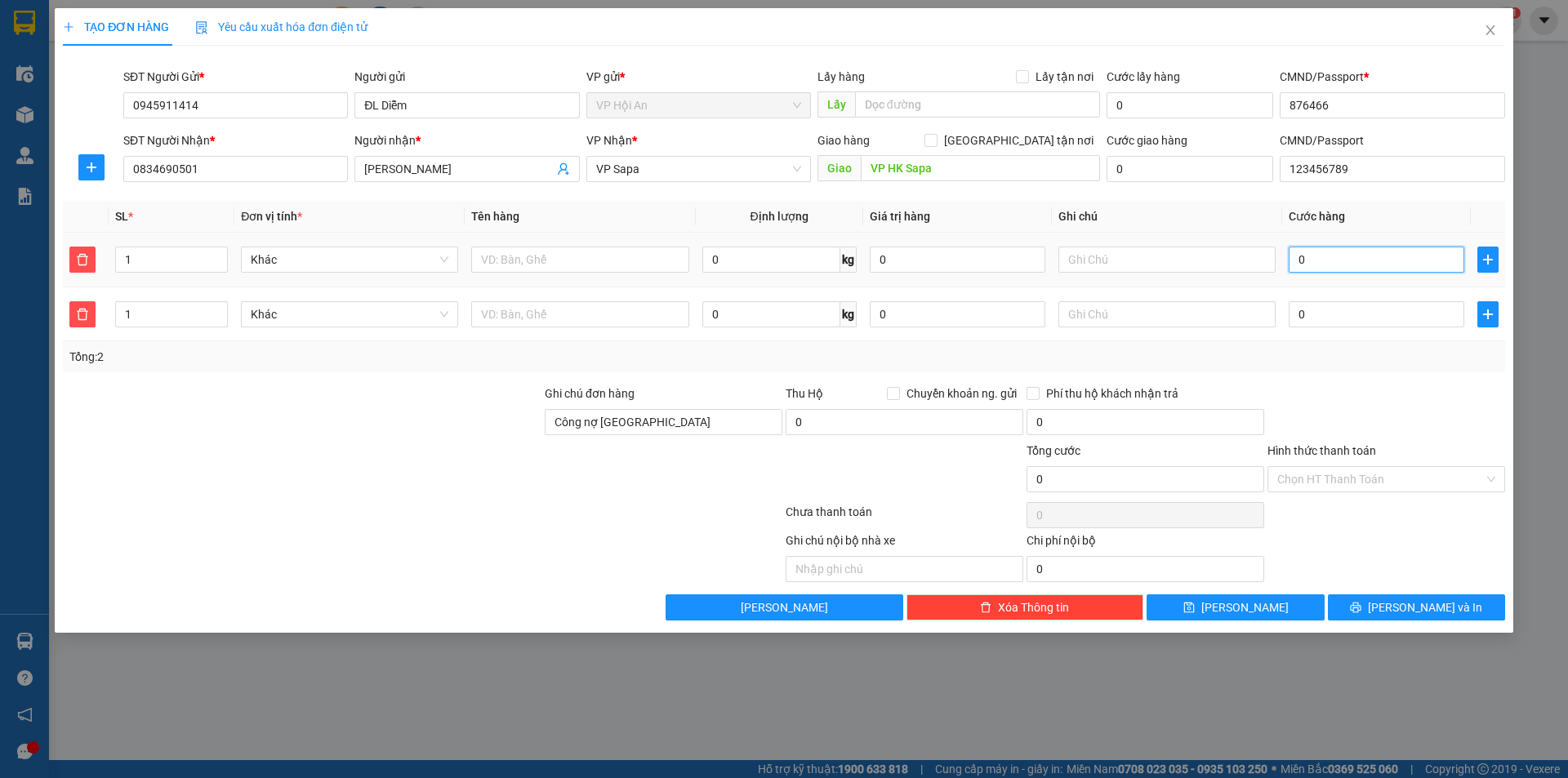
click at [1399, 261] on input "0" at bounding box center [1376, 259] width 176 height 26
click at [80, 316] on icon "delete" at bounding box center [83, 314] width 13 height 13
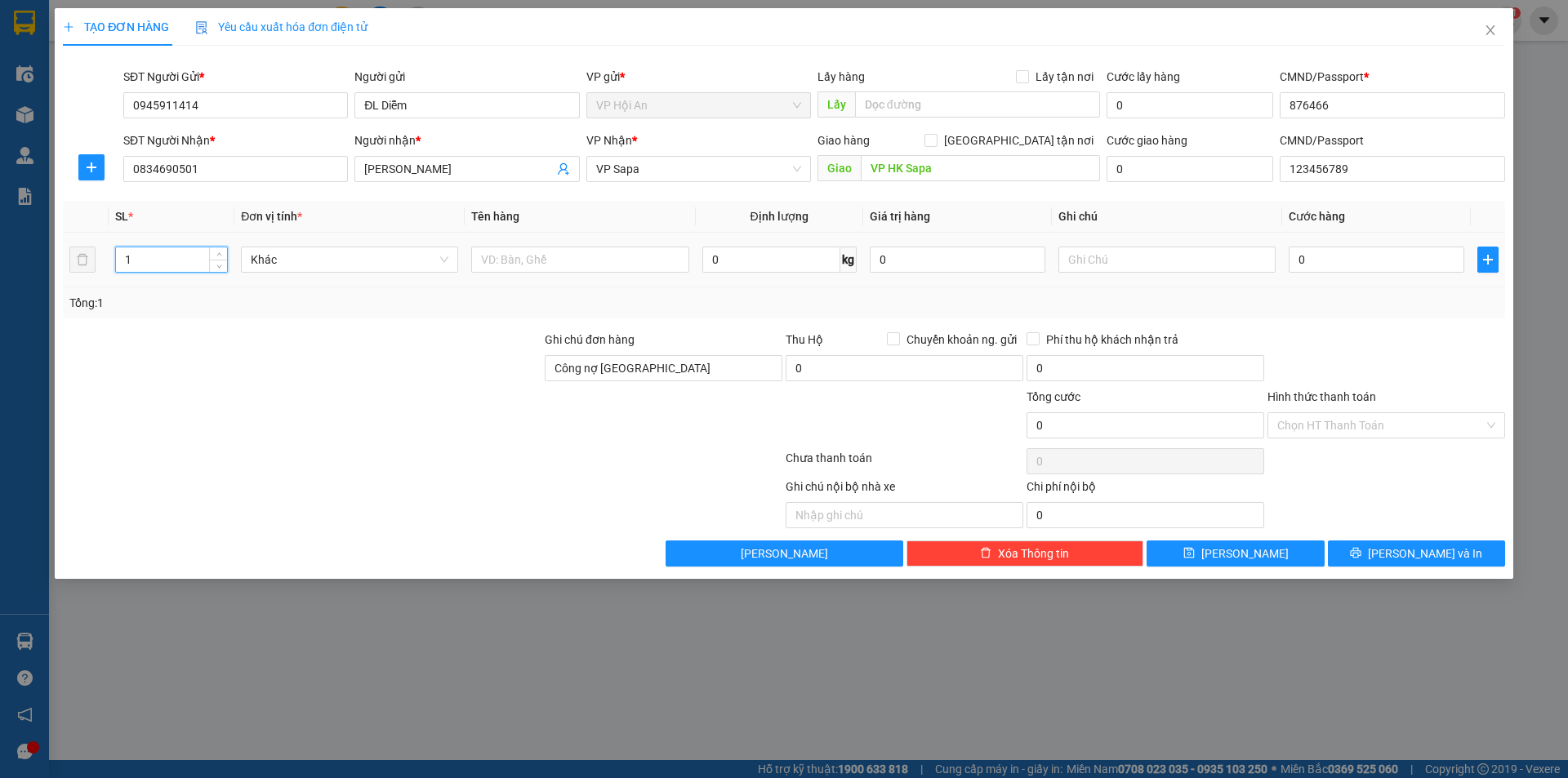
click at [164, 253] on input "1" at bounding box center [171, 259] width 111 height 24
click at [335, 258] on span "Khác" at bounding box center [350, 259] width 198 height 24
click at [316, 298] on div "Khác" at bounding box center [350, 292] width 198 height 18
click at [1372, 266] on input "0" at bounding box center [1376, 259] width 176 height 26
click at [765, 262] on input "0" at bounding box center [771, 259] width 138 height 26
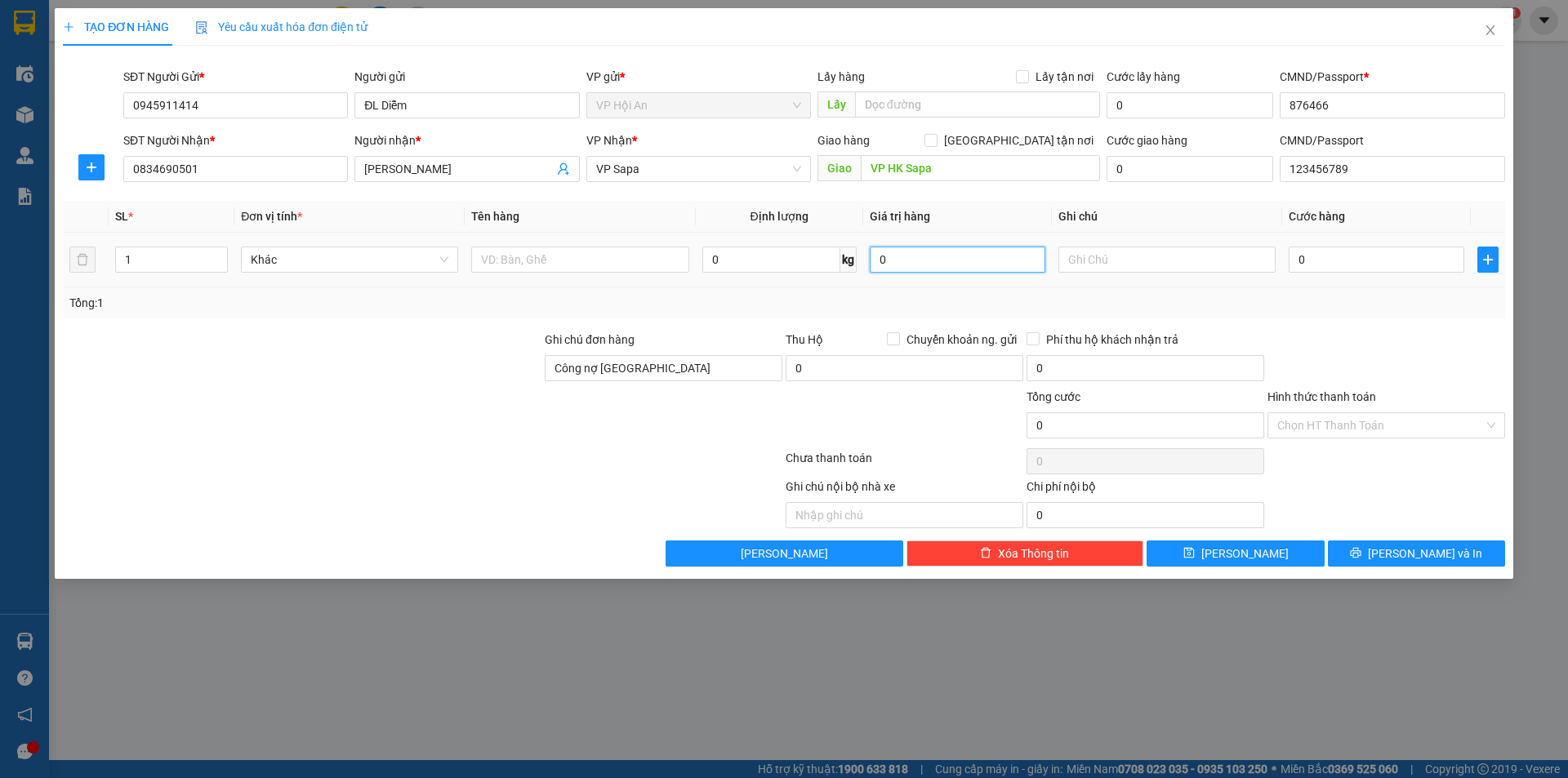
click at [944, 266] on input "0" at bounding box center [957, 259] width 176 height 26
click at [784, 259] on input "0" at bounding box center [771, 259] width 138 height 26
click at [936, 258] on input "0" at bounding box center [957, 259] width 176 height 26
click at [1356, 259] on input "0" at bounding box center [1376, 259] width 176 height 26
drag, startPoint x: 896, startPoint y: 251, endPoint x: 788, endPoint y: 242, distance: 108.4
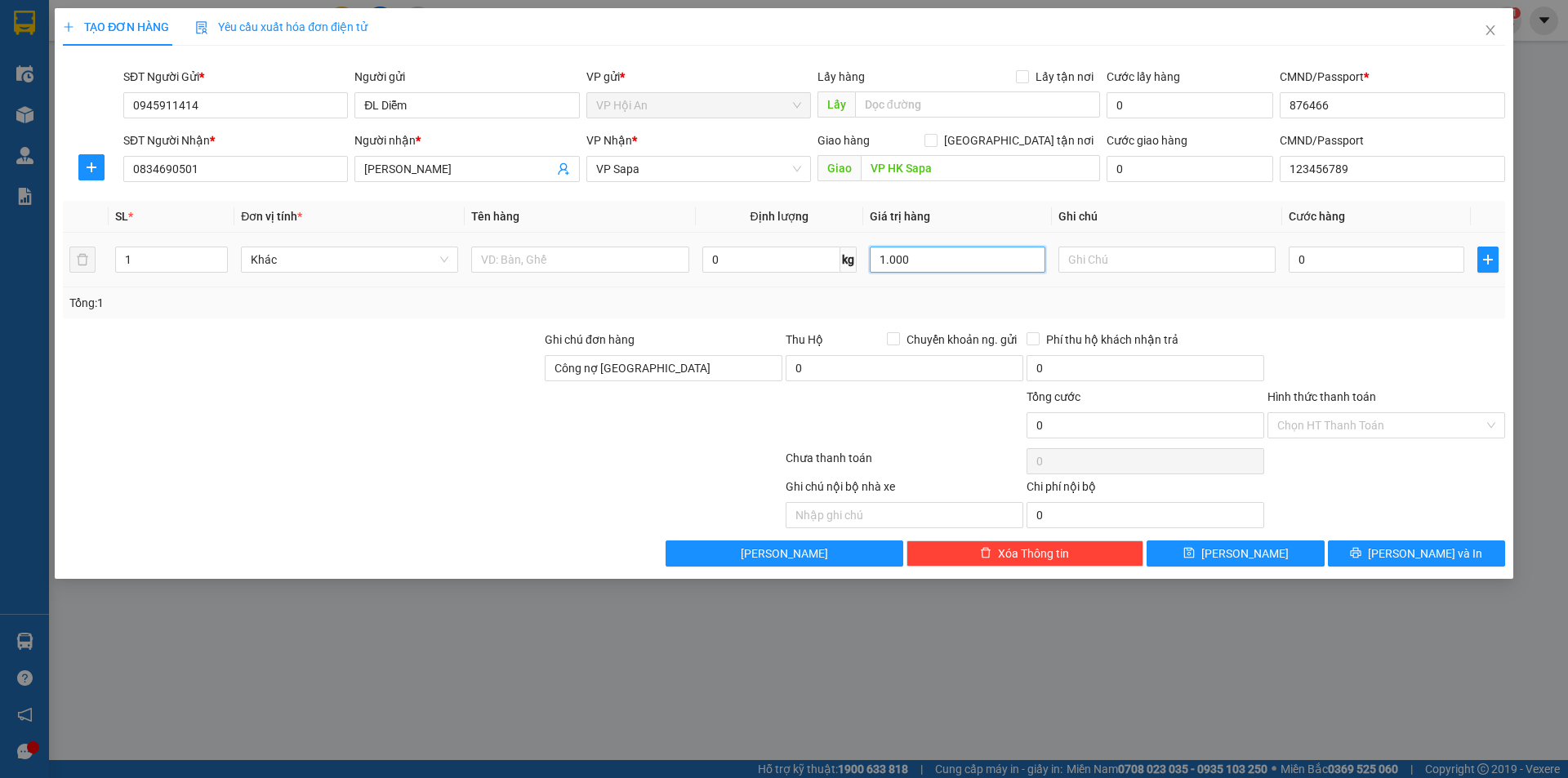
click at [788, 242] on tr "1 Khác 0 kg 1.000 0" at bounding box center [784, 260] width 1442 height 55
type input "0"
click at [1393, 425] on input "Hình thức thanh toán" at bounding box center [1380, 425] width 207 height 24
click at [387, 393] on div at bounding box center [302, 415] width 482 height 57
click at [1324, 266] on input "0" at bounding box center [1376, 259] width 176 height 26
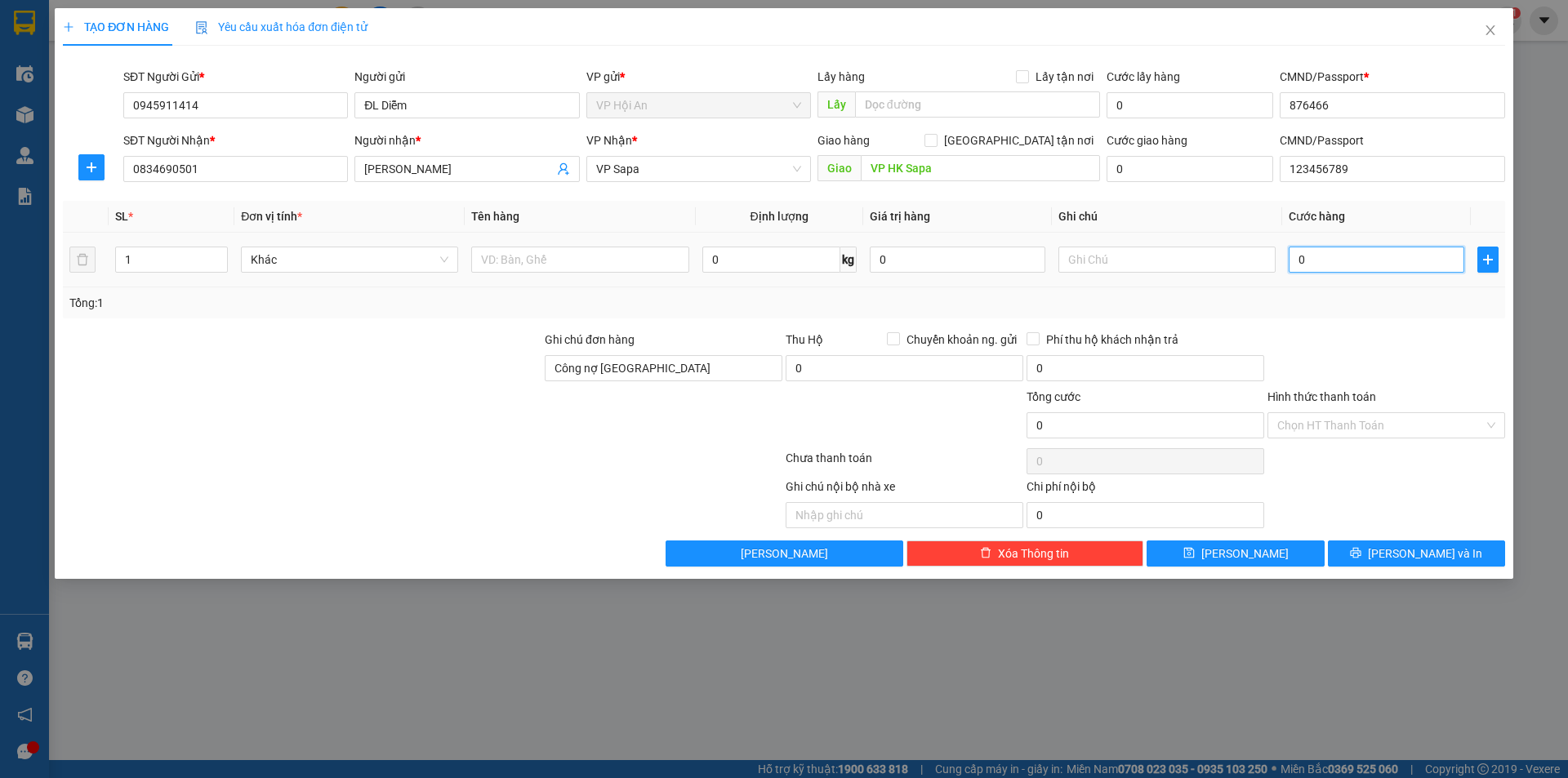
click at [1371, 264] on input "0" at bounding box center [1376, 259] width 176 height 26
click at [1156, 170] on input "0" at bounding box center [1189, 168] width 166 height 26
click at [950, 260] on input "0" at bounding box center [957, 259] width 176 height 26
click at [1134, 260] on input "text" at bounding box center [1167, 259] width 217 height 26
drag, startPoint x: 656, startPoint y: 372, endPoint x: 478, endPoint y: 373, distance: 178.0
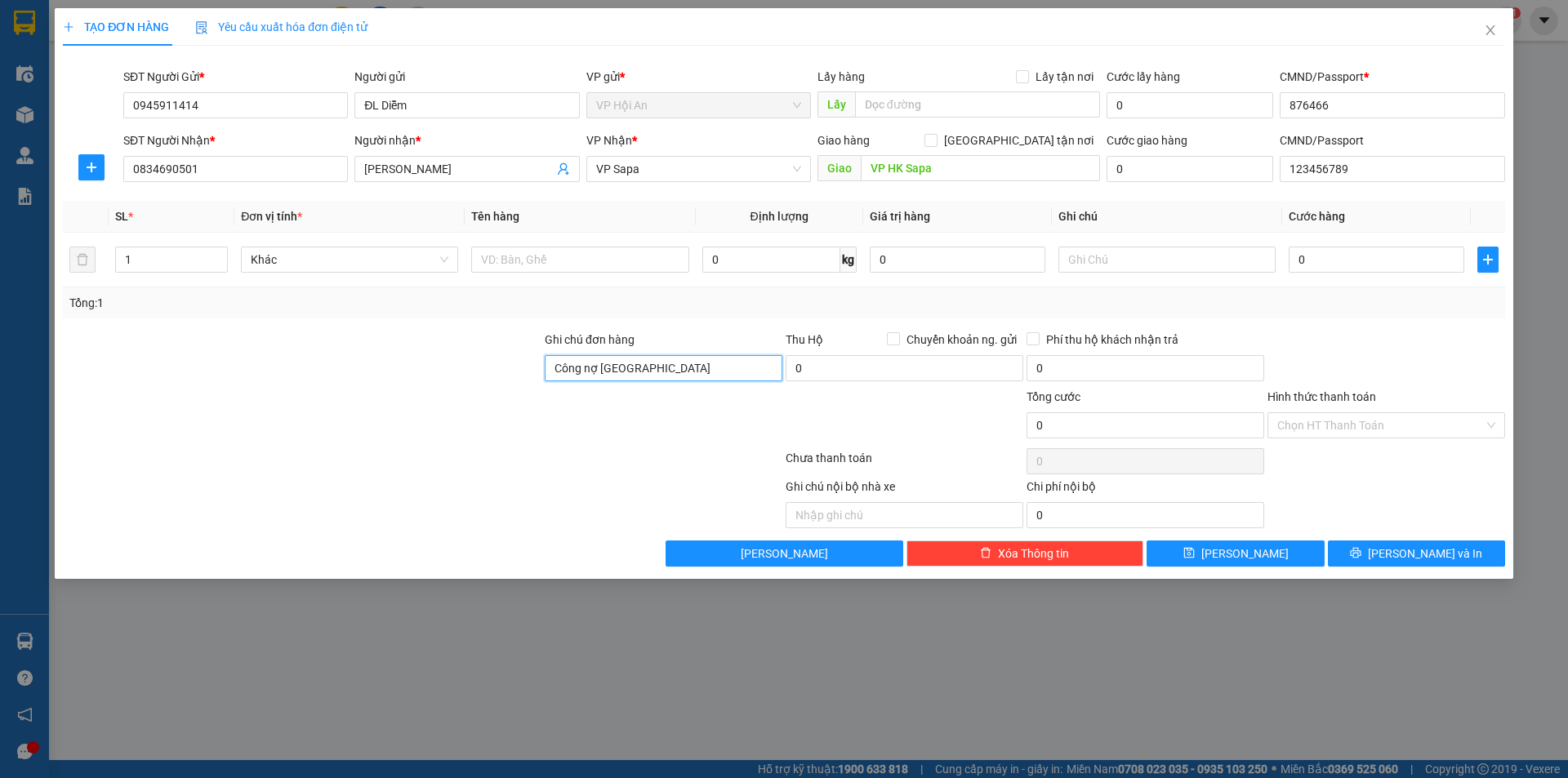
click at [478, 373] on div "Ghi chú đơn hàng Công nợ Đại [PERSON_NAME] khoản ng. gửi 0 Phí thu hộ khách nhậ…" at bounding box center [784, 359] width 1445 height 57
click at [1110, 260] on input "text" at bounding box center [1167, 259] width 217 height 26
paste input "Công nợ [GEOGRAPHIC_DATA]"
type input "Công nợ [GEOGRAPHIC_DATA]"
click at [485, 405] on div at bounding box center [302, 415] width 482 height 57
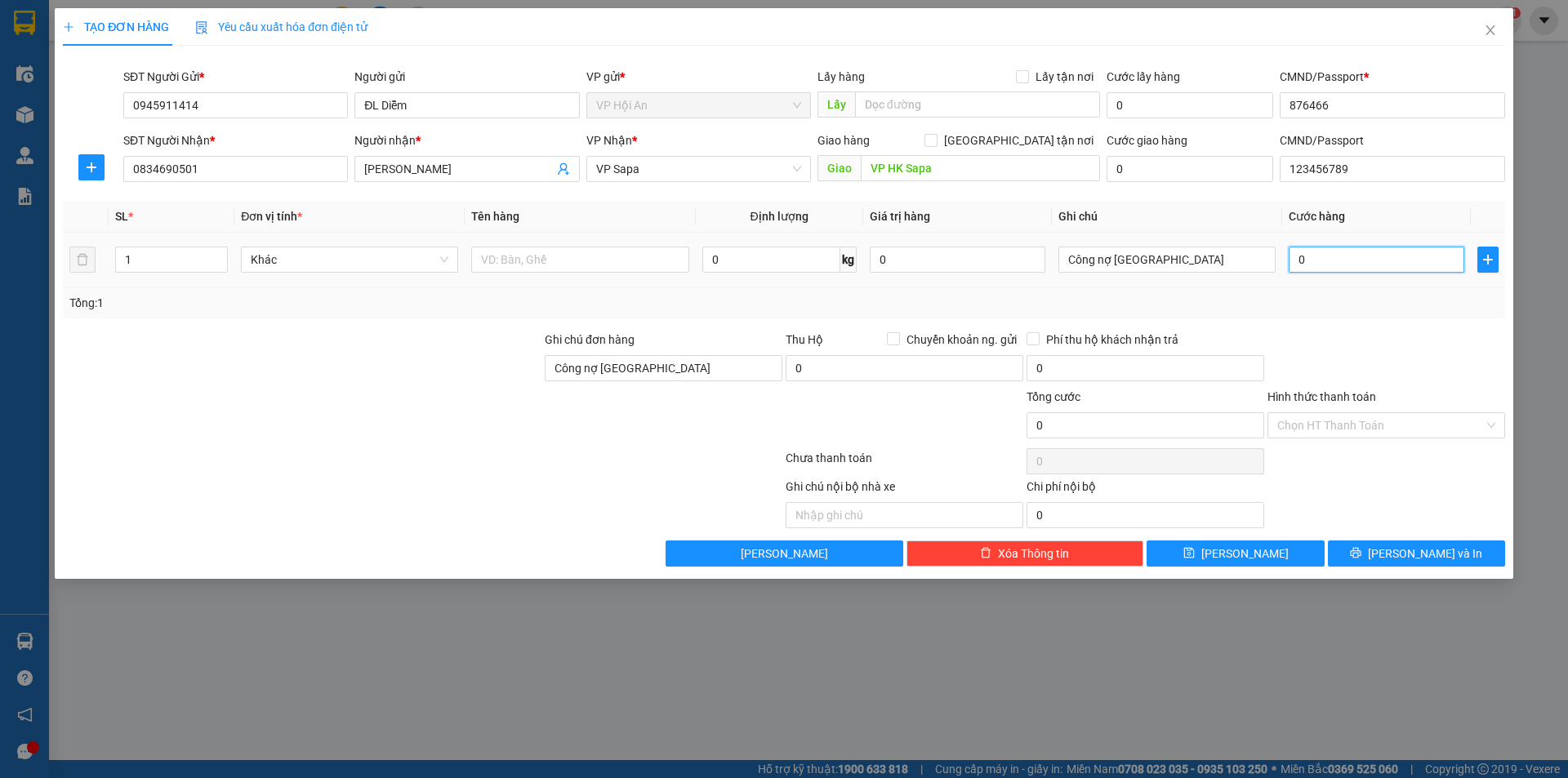
click at [1406, 260] on input "0" at bounding box center [1376, 259] width 176 height 26
click at [941, 103] on input "text" at bounding box center [977, 104] width 245 height 26
click at [1033, 100] on input "text" at bounding box center [977, 104] width 245 height 26
click at [986, 110] on input "text" at bounding box center [977, 104] width 245 height 26
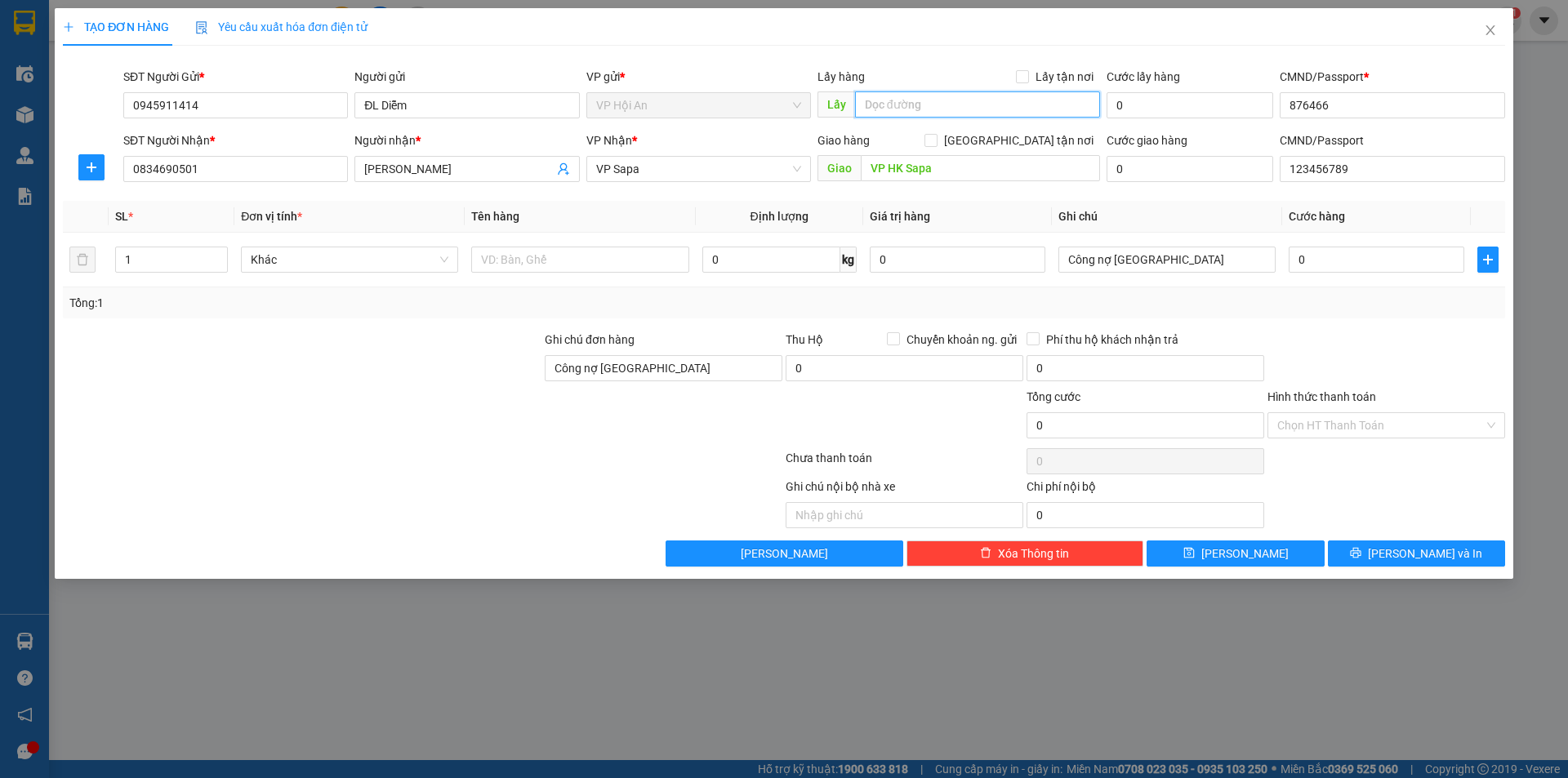
click at [986, 110] on input "text" at bounding box center [977, 104] width 245 height 26
paste input "ô"
paste input "ội"
type input "V"
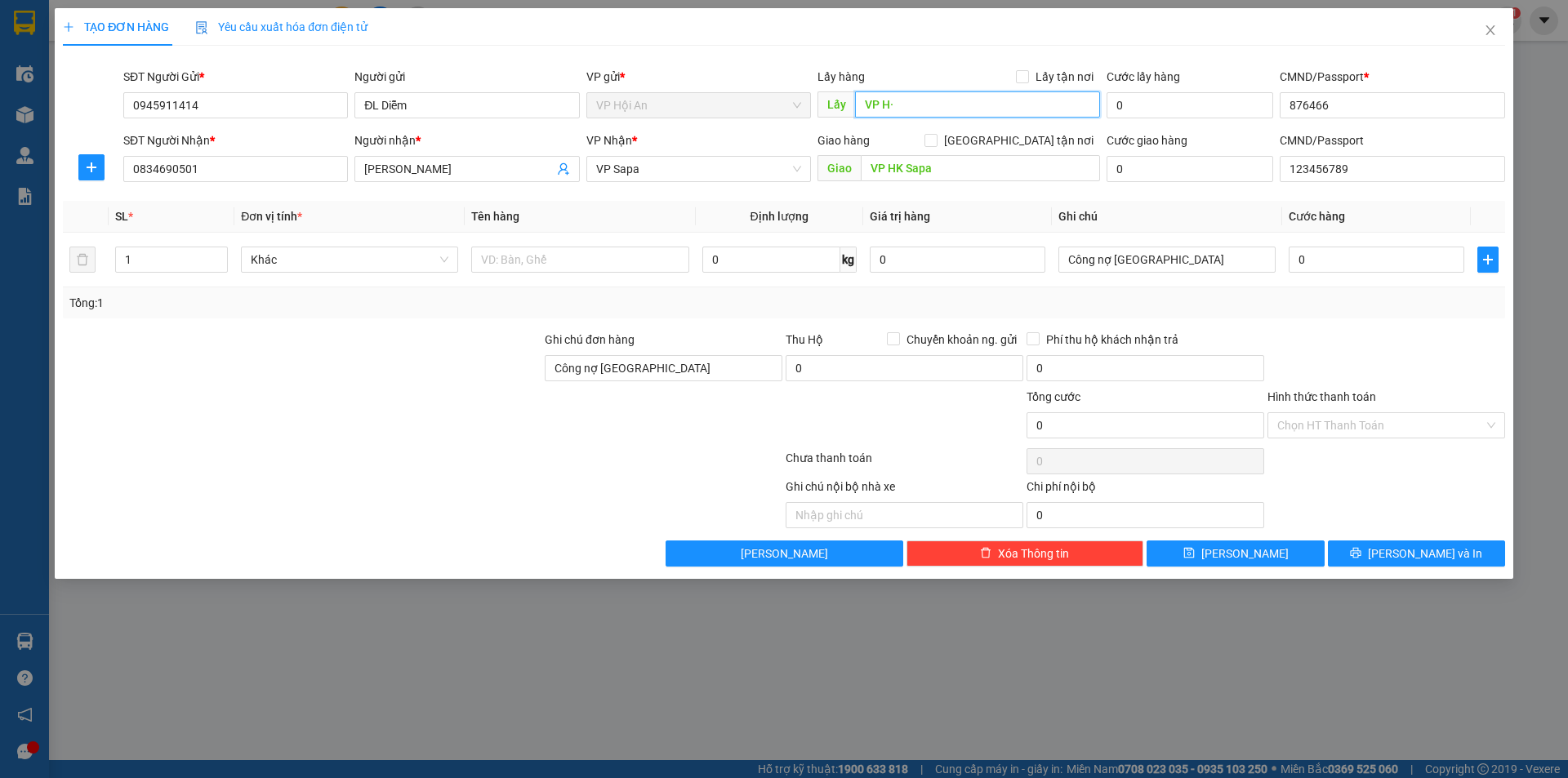
paste input "ô"
paste input "ội"
paste input "ọi"
paste input "ô"
paste input "ội"
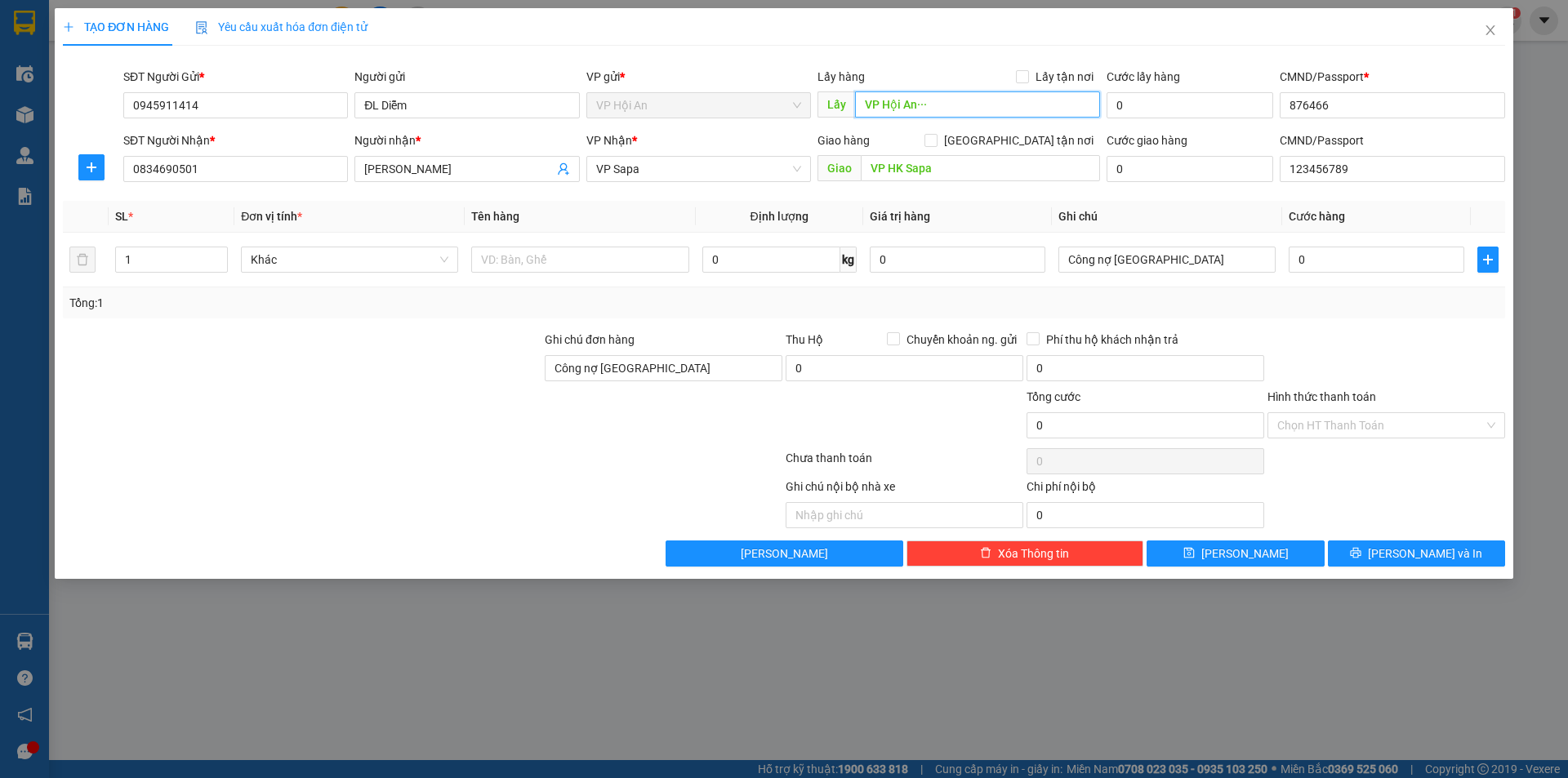
click at [988, 112] on input "VP Hội An···" at bounding box center [977, 104] width 245 height 26
type input "VP Hội An"
click at [1437, 344] on div at bounding box center [1385, 359] width 241 height 57
click at [1358, 256] on input "0" at bounding box center [1376, 259] width 176 height 26
click at [691, 110] on span "VP Hội An" at bounding box center [698, 105] width 205 height 24
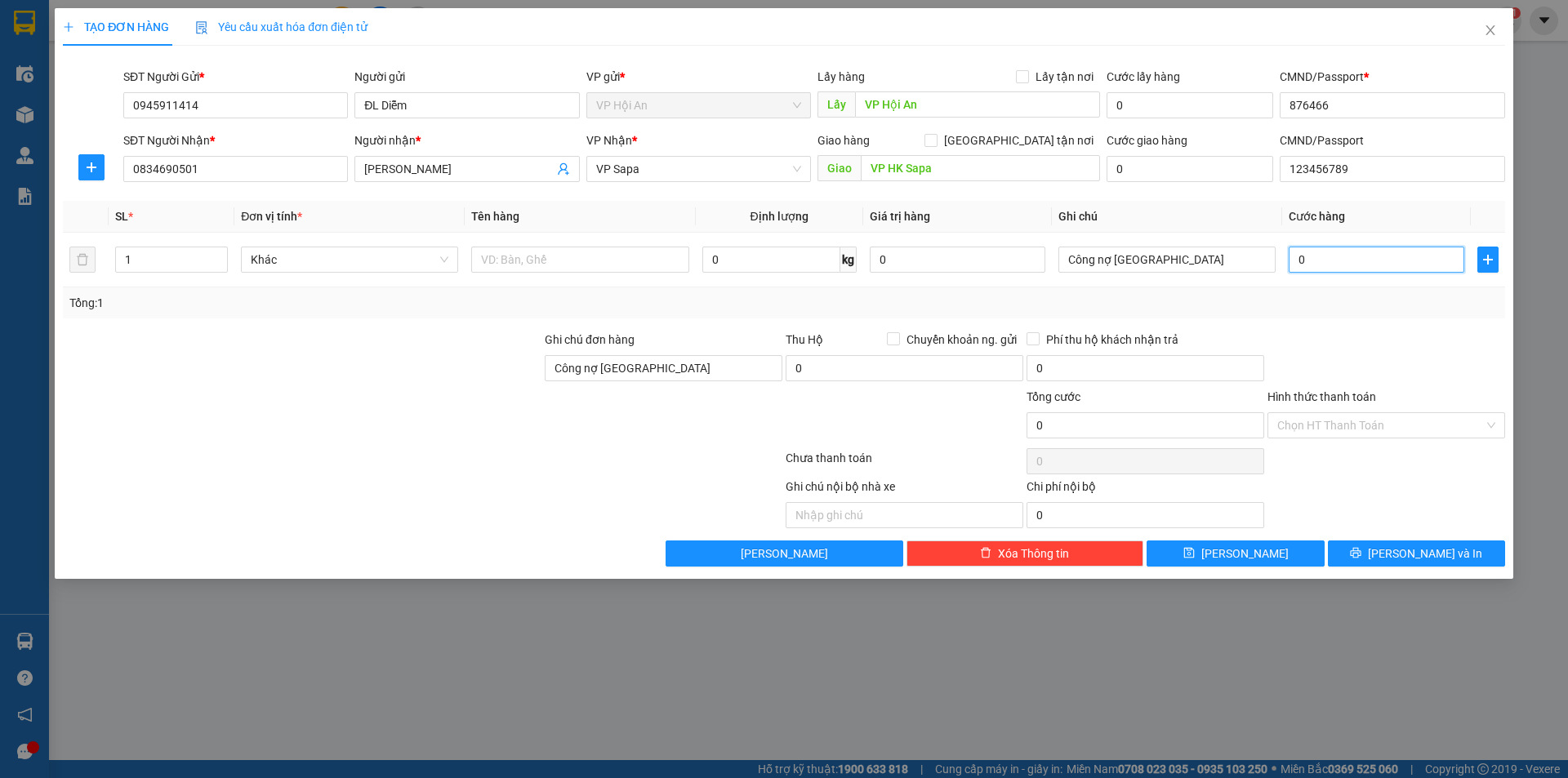
drag, startPoint x: 669, startPoint y: 103, endPoint x: 686, endPoint y: 103, distance: 17.0
click at [674, 102] on span "VP Hội An" at bounding box center [698, 105] width 205 height 24
click at [684, 111] on span "VP Hội An" at bounding box center [698, 105] width 205 height 24
click at [797, 104] on span "VP Hội An" at bounding box center [698, 105] width 205 height 24
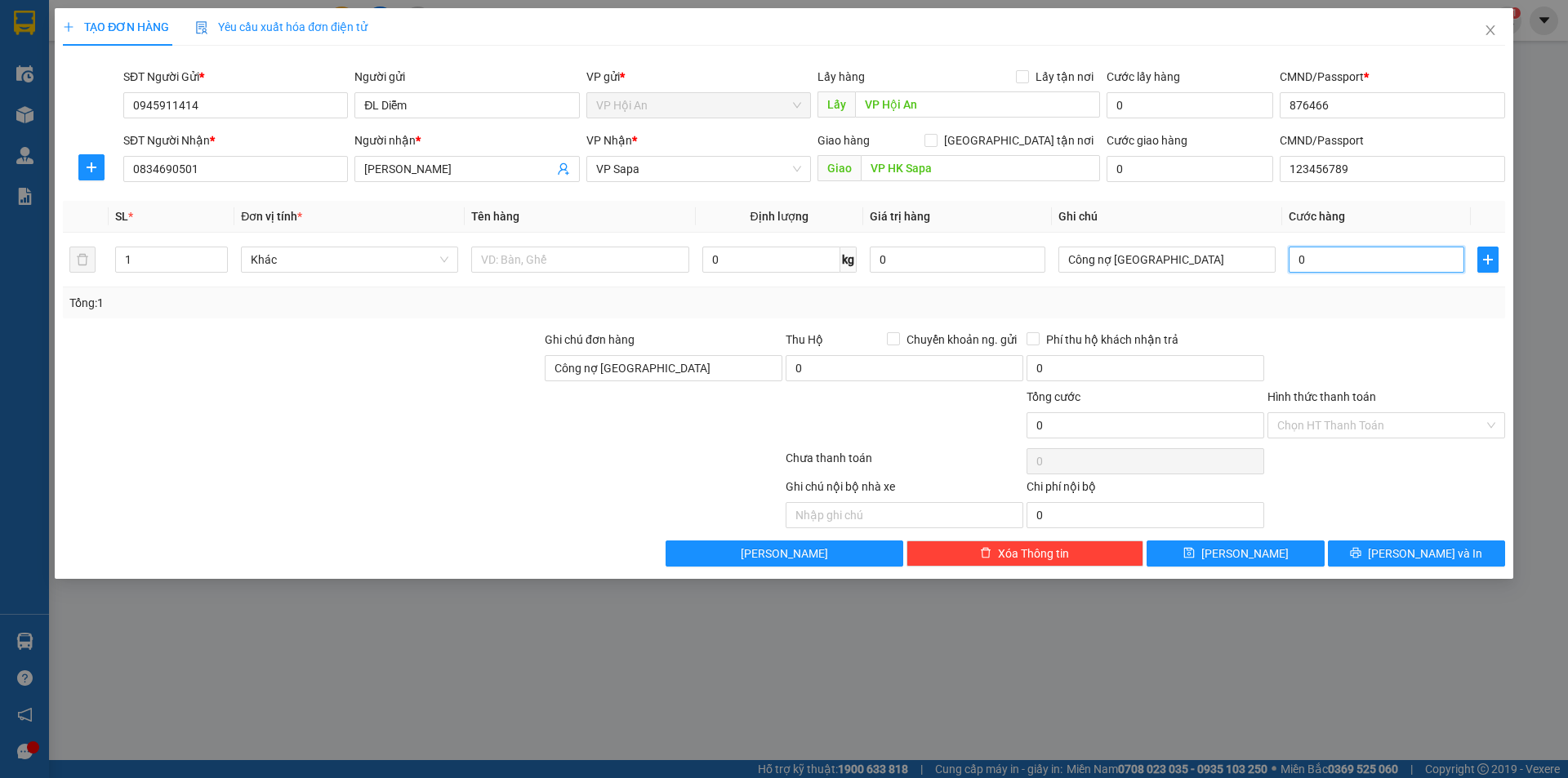
click at [796, 107] on span "VP Hội An" at bounding box center [698, 105] width 205 height 24
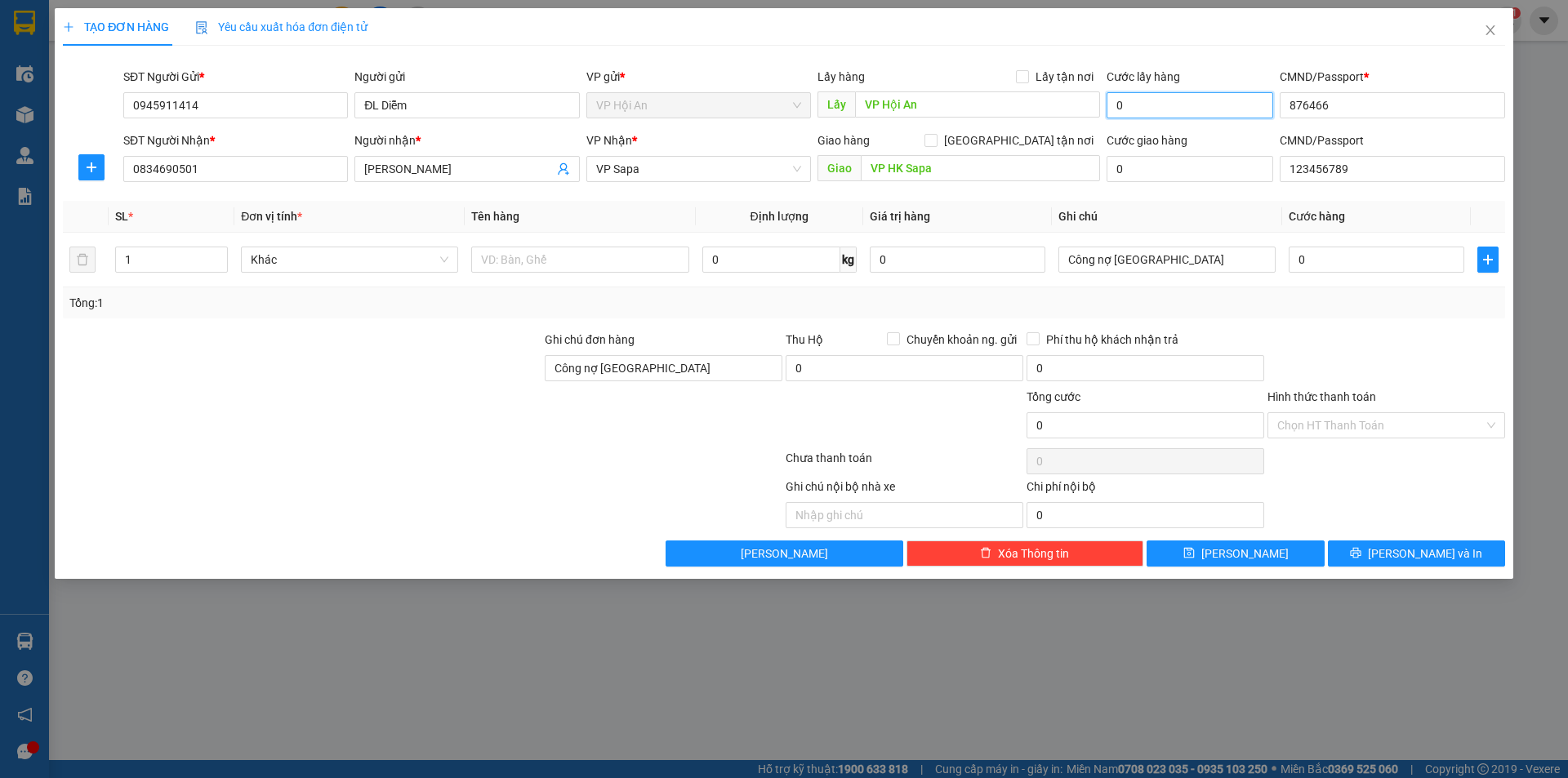
click at [1155, 111] on input "0" at bounding box center [1189, 105] width 166 height 26
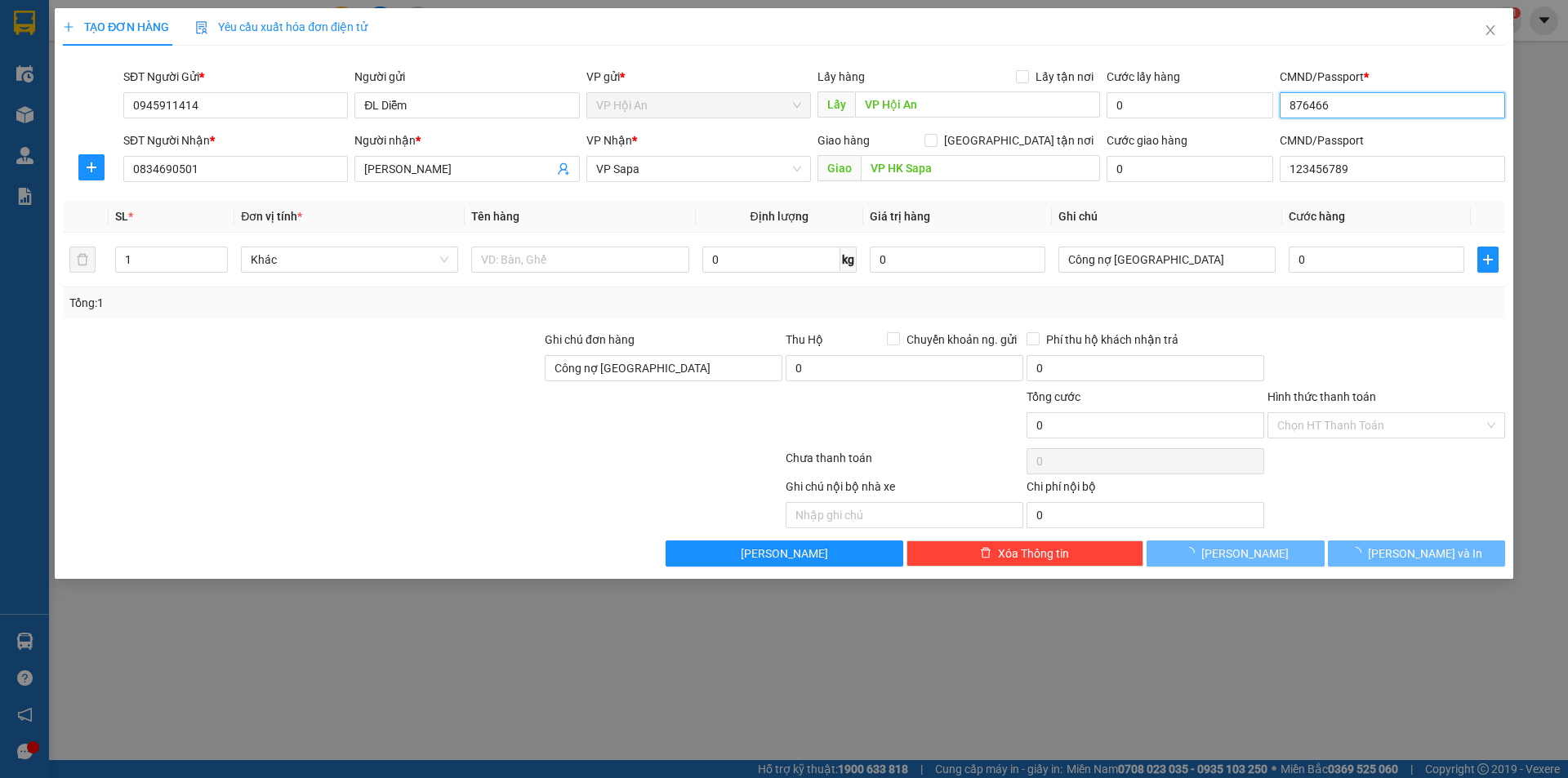
click at [1350, 100] on input "876466" at bounding box center [1392, 105] width 225 height 26
click at [1350, 104] on input "876466" at bounding box center [1392, 105] width 225 height 26
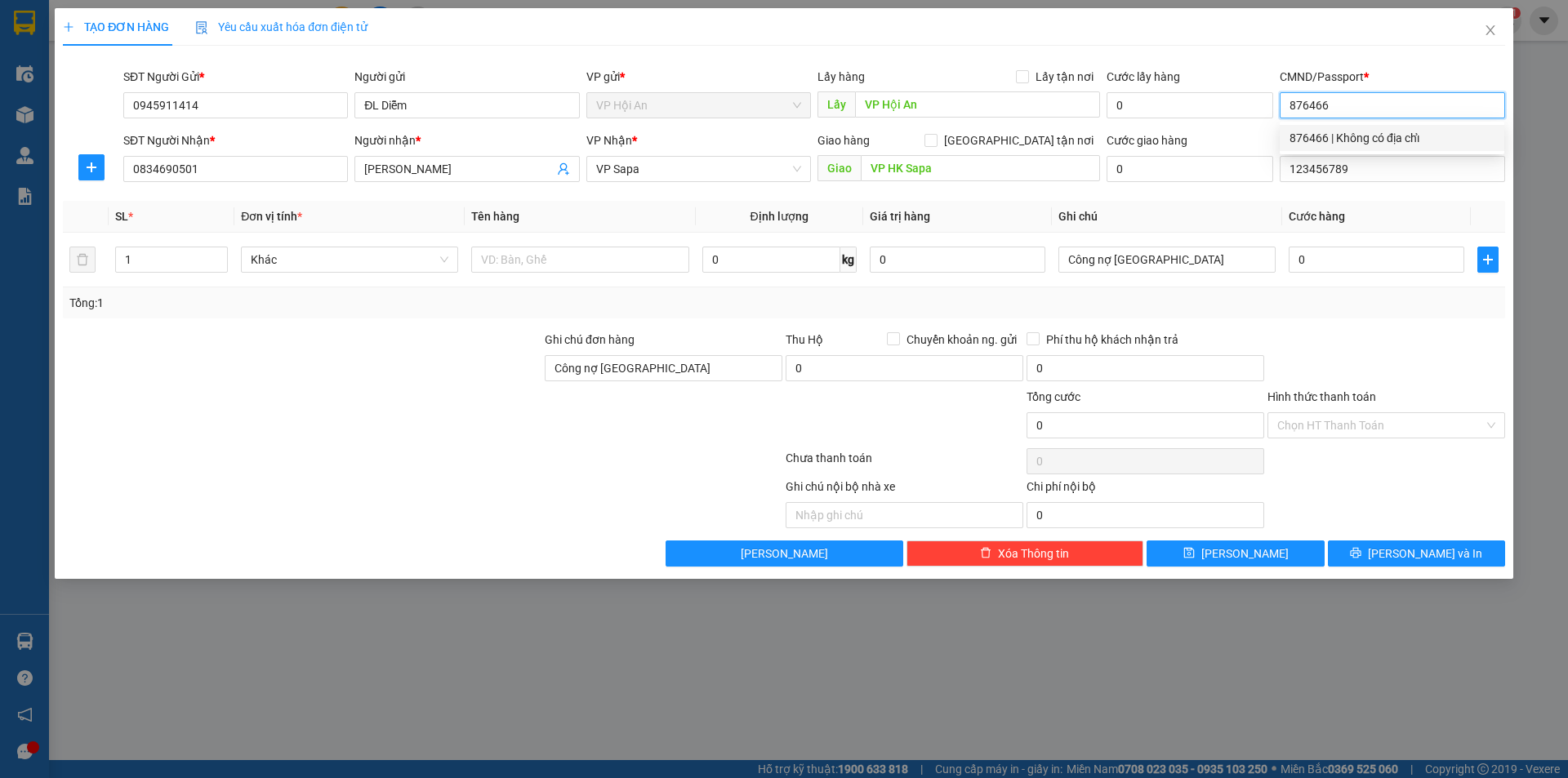
click at [1340, 132] on div "876466 | Không có địa chỉ" at bounding box center [1391, 138] width 205 height 18
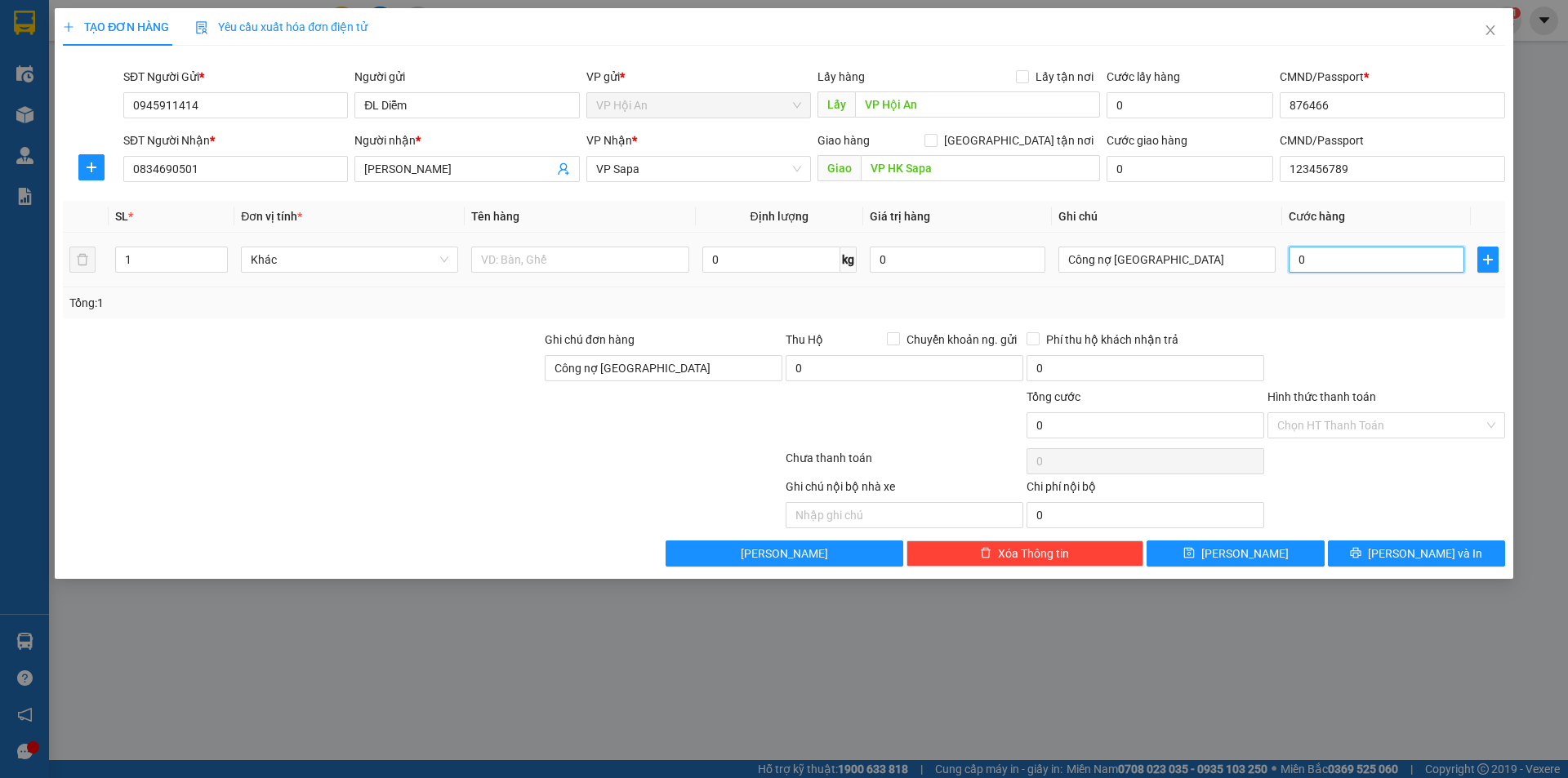
click at [1381, 262] on input "0" at bounding box center [1376, 259] width 176 height 26
click at [1338, 262] on input "0" at bounding box center [1376, 259] width 176 height 26
type input "003"
type input "3"
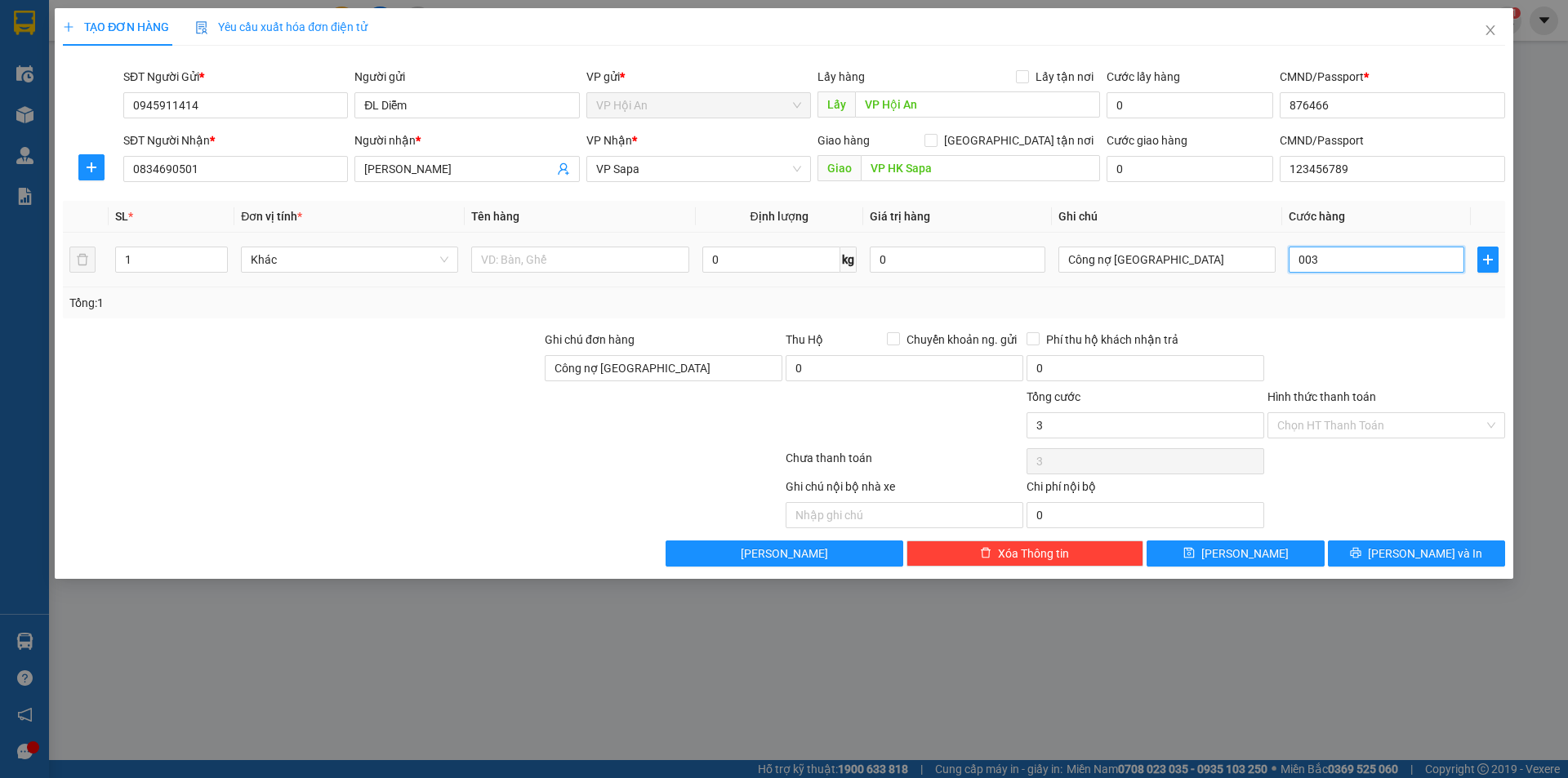
type input "0.030"
type input "30"
type input "00.300"
type input "300"
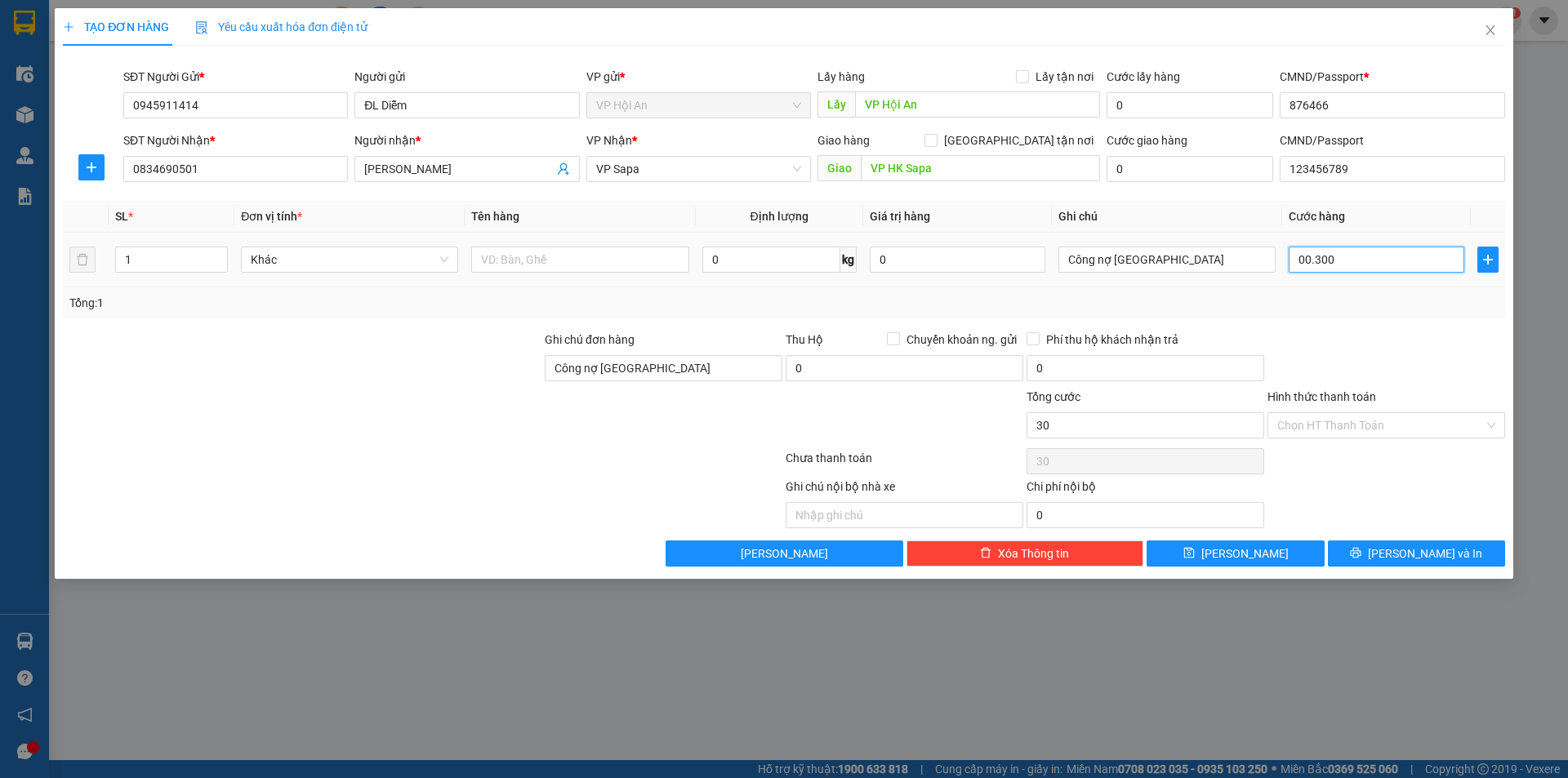
type input "300"
type input "0.003.000"
type input "3.000"
type input "000.030.000"
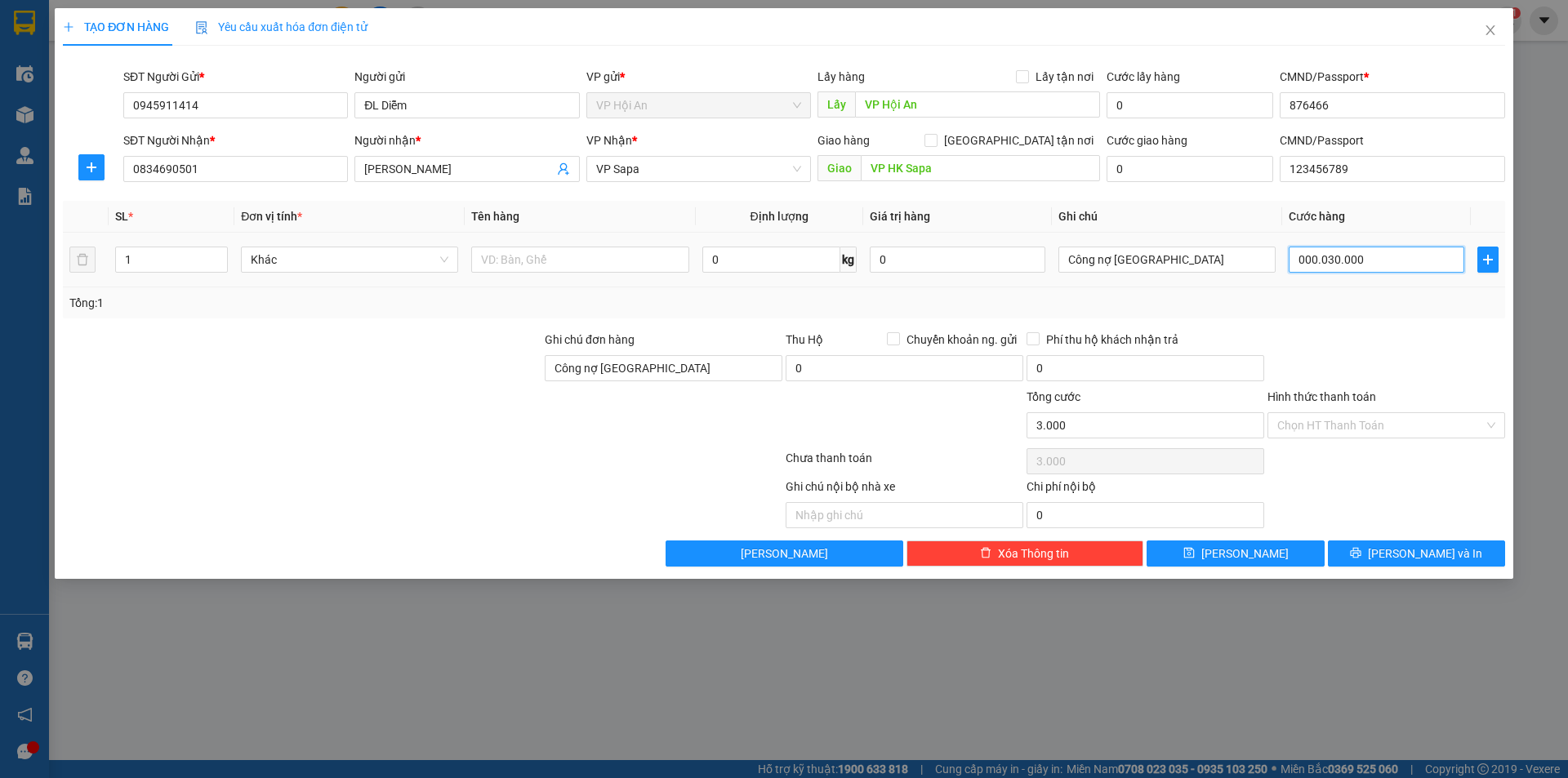
type input "30.000"
type input "[PHONE_NUMBER]"
type input "300.000"
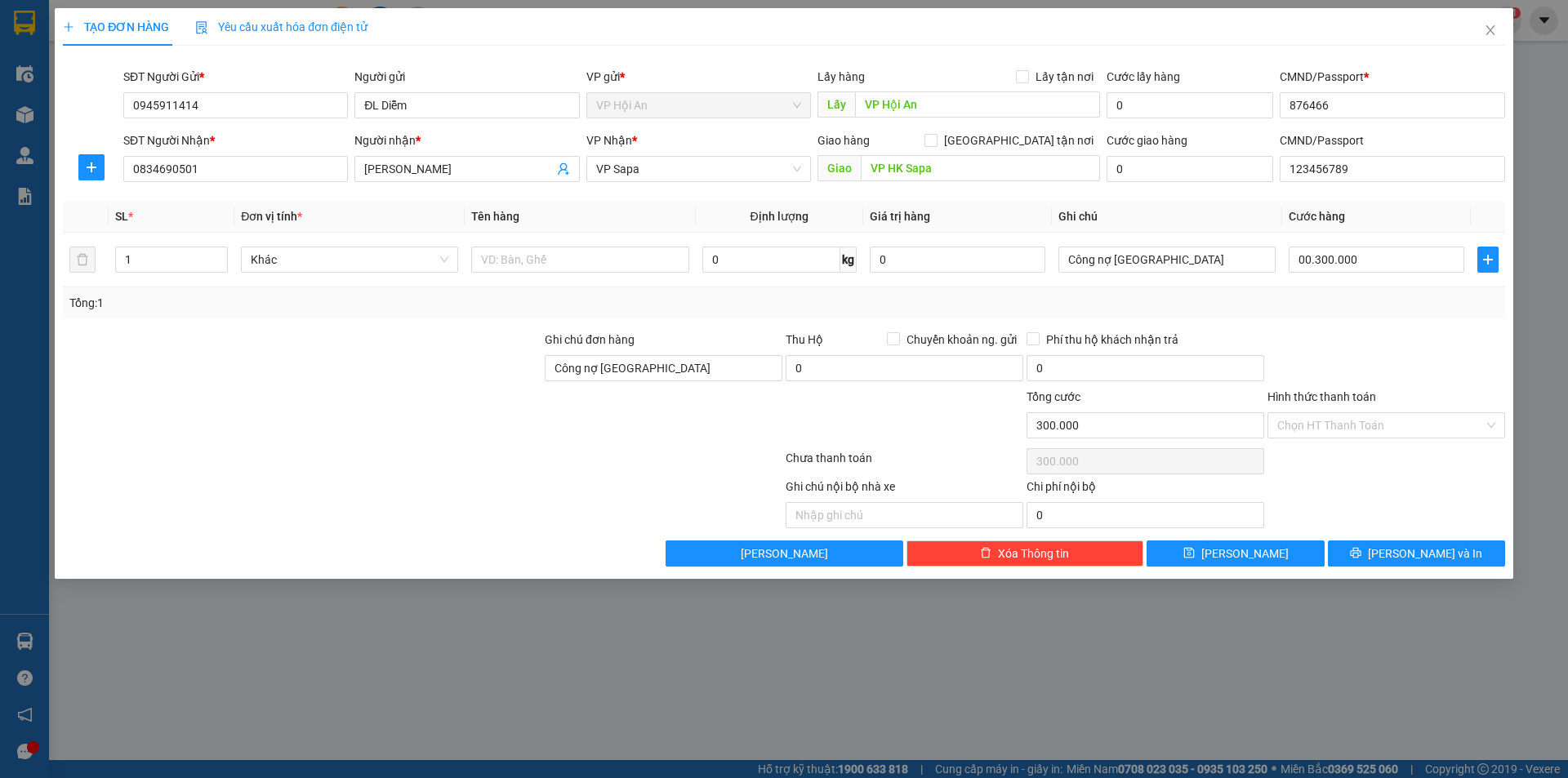
click at [1340, 328] on div "Transit Pickup Surcharge Ids Transit Deliver Surcharge Ids Transit Deliver Surc…" at bounding box center [784, 313] width 1442 height 508
type input "300.000"
click at [1427, 557] on span "[PERSON_NAME] và In" at bounding box center [1424, 553] width 114 height 18
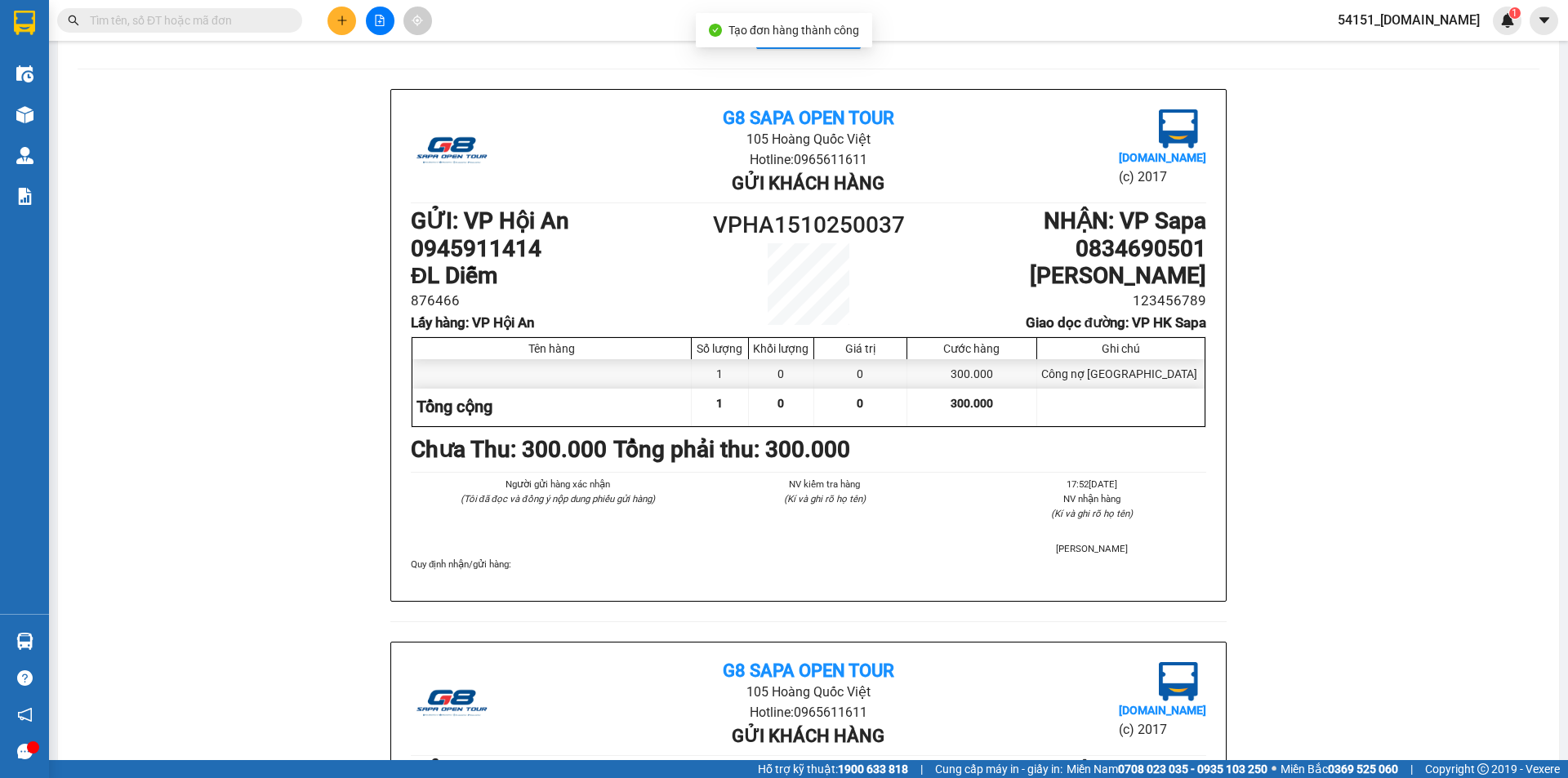
scroll to position [82, 0]
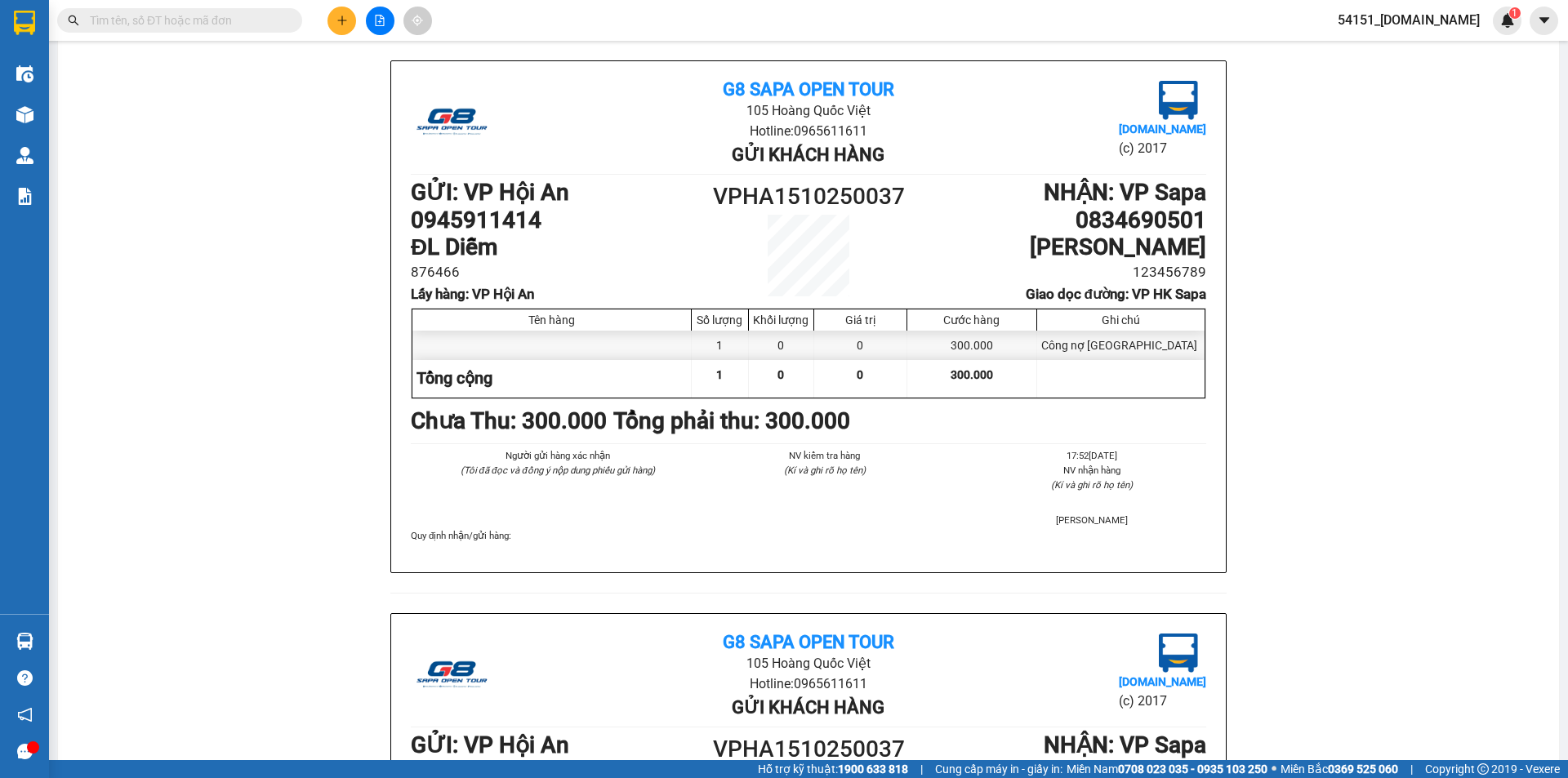
click at [932, 523] on div "Người gửi hàng xác nhận (Tôi đã đọc và đồng ý nộp dung phiếu gửi hàng) NV kiểm …" at bounding box center [809, 488] width 802 height 80
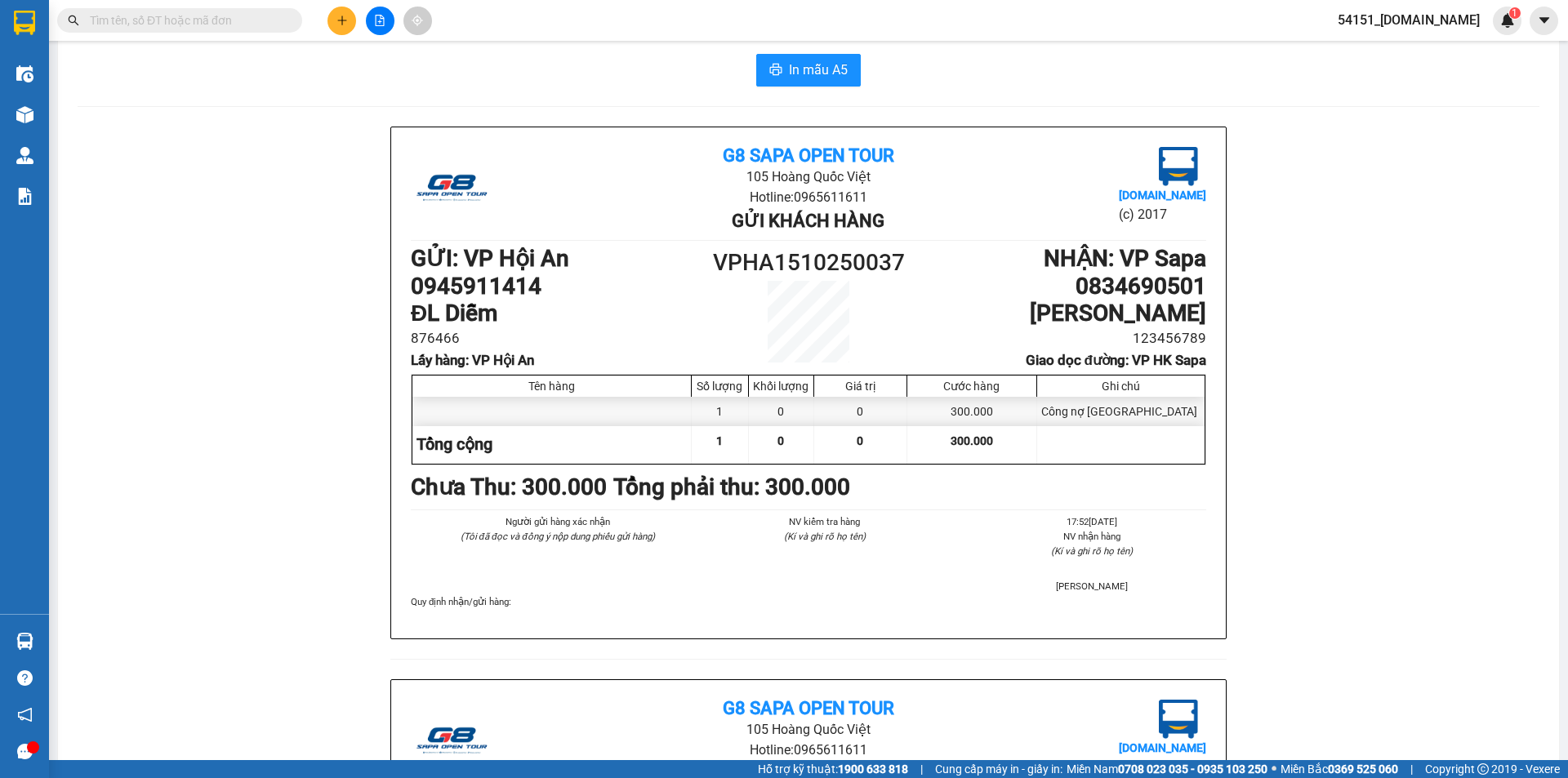
scroll to position [0, 0]
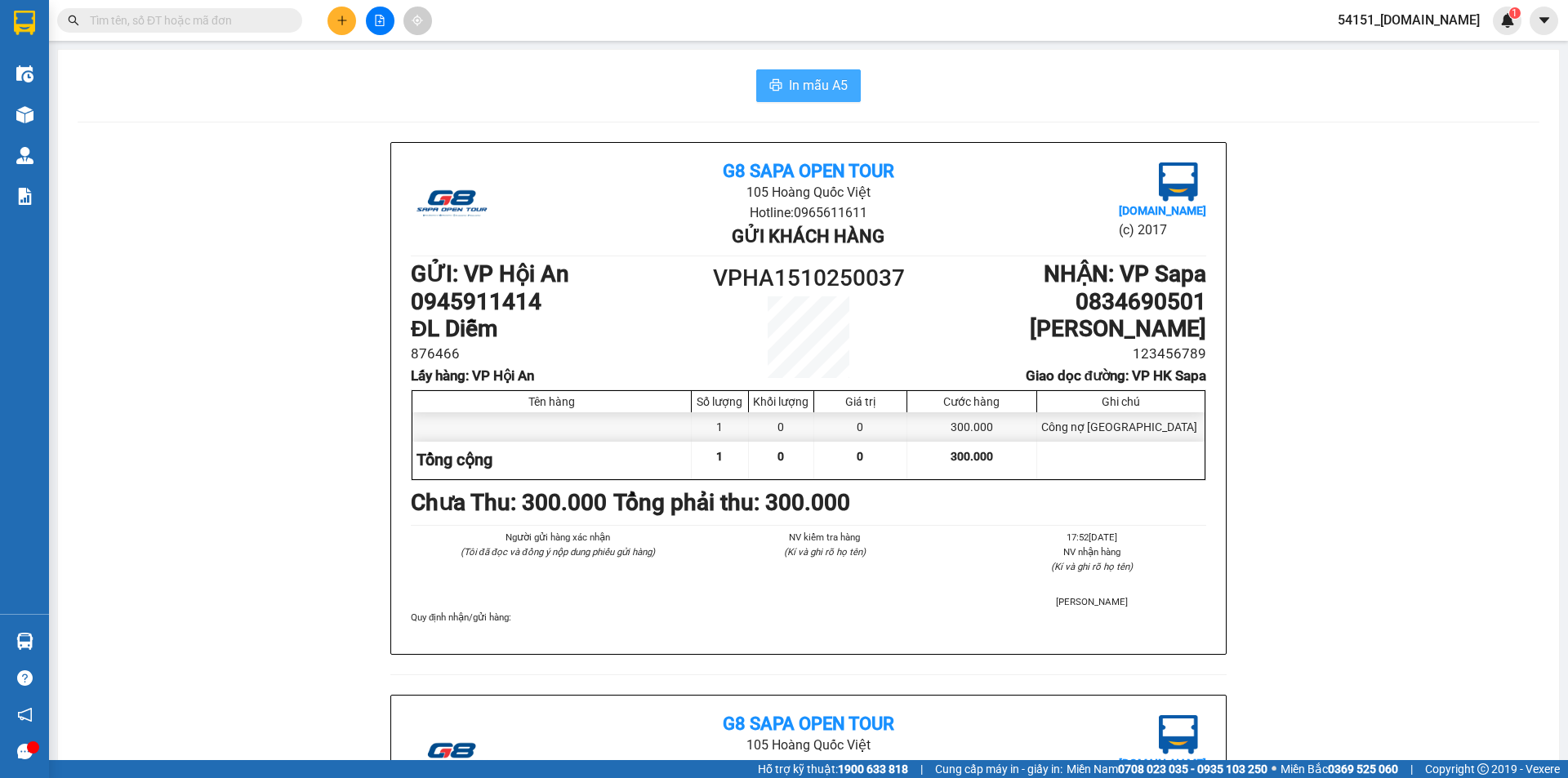
click at [791, 86] on span "In mẫu A5" at bounding box center [817, 85] width 59 height 20
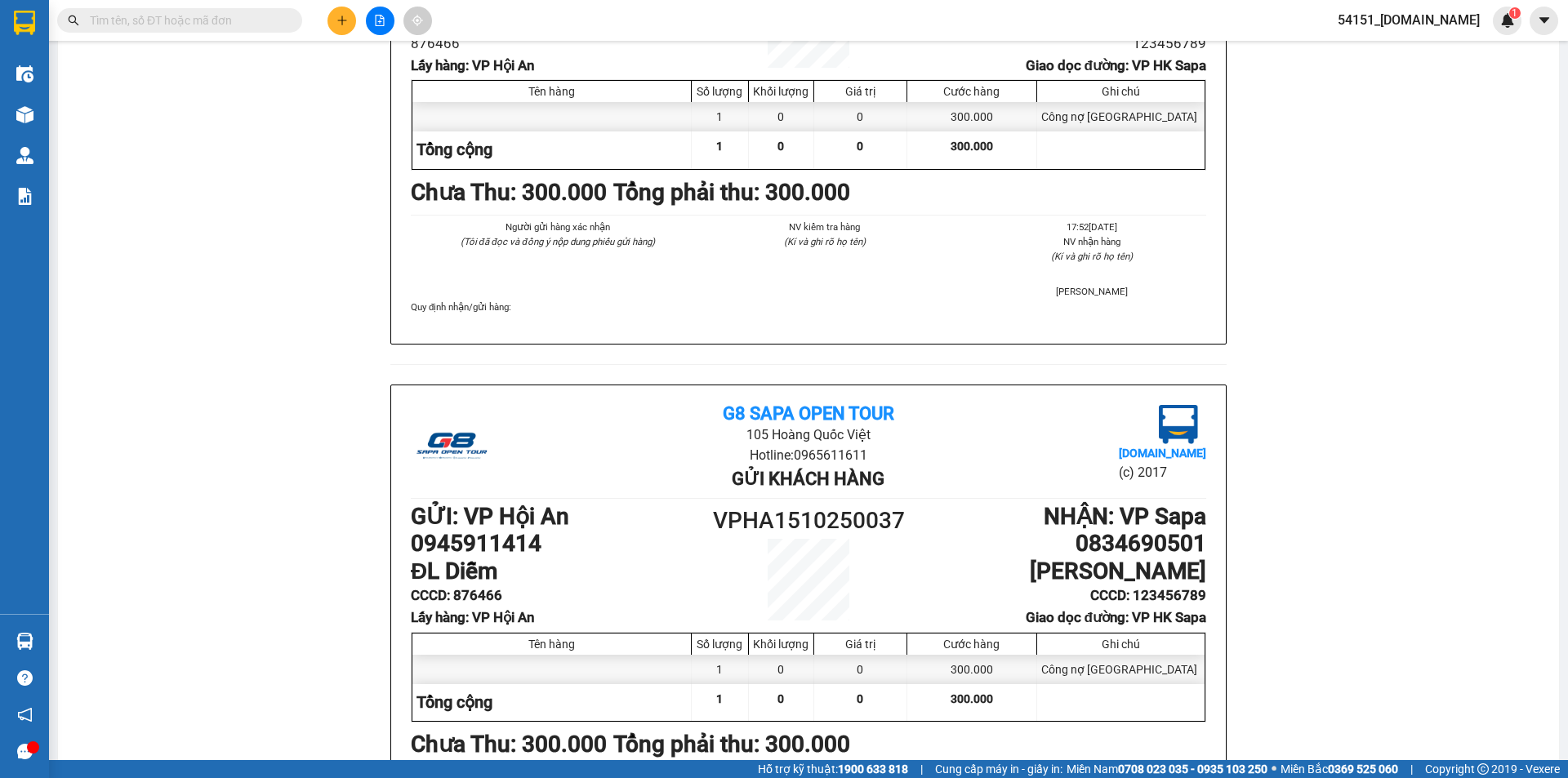
scroll to position [409, 0]
